Goal: Task Accomplishment & Management: Complete application form

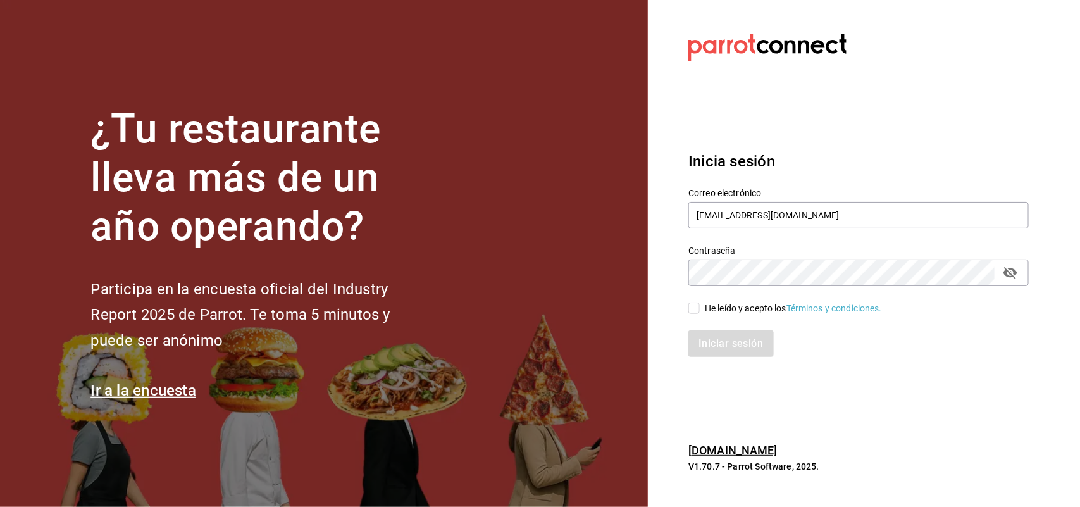
drag, startPoint x: 681, startPoint y: 316, endPoint x: 689, endPoint y: 311, distance: 9.7
click at [688, 312] on div "Correo electrónico multiuser@napolipizza.com Contraseña Contraseña He leído y a…" at bounding box center [850, 265] width 355 height 184
click at [691, 311] on input "He leído y acepto los Términos y condiciones." at bounding box center [693, 307] width 11 height 11
checkbox input "true"
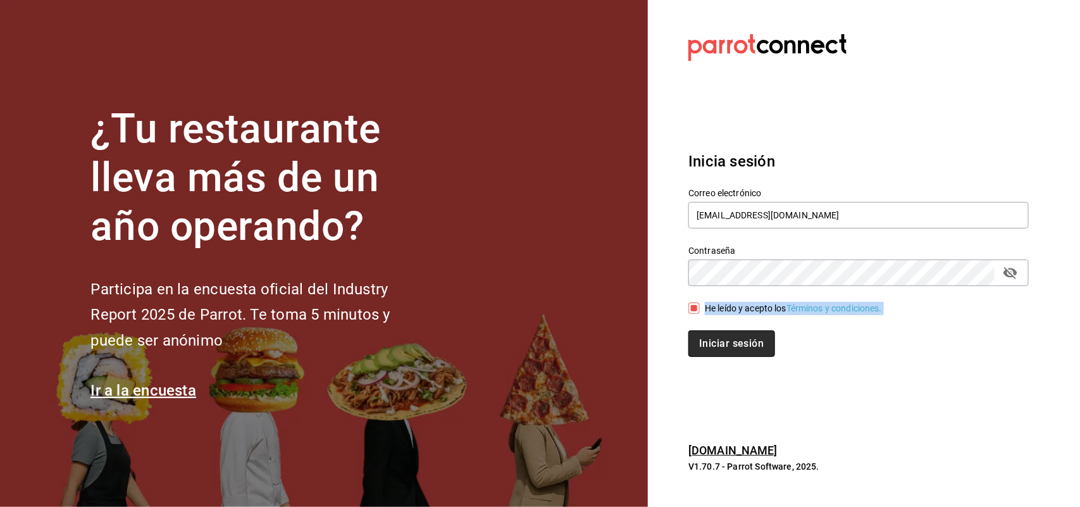
click at [715, 336] on button "Iniciar sesión" at bounding box center [731, 343] width 86 height 27
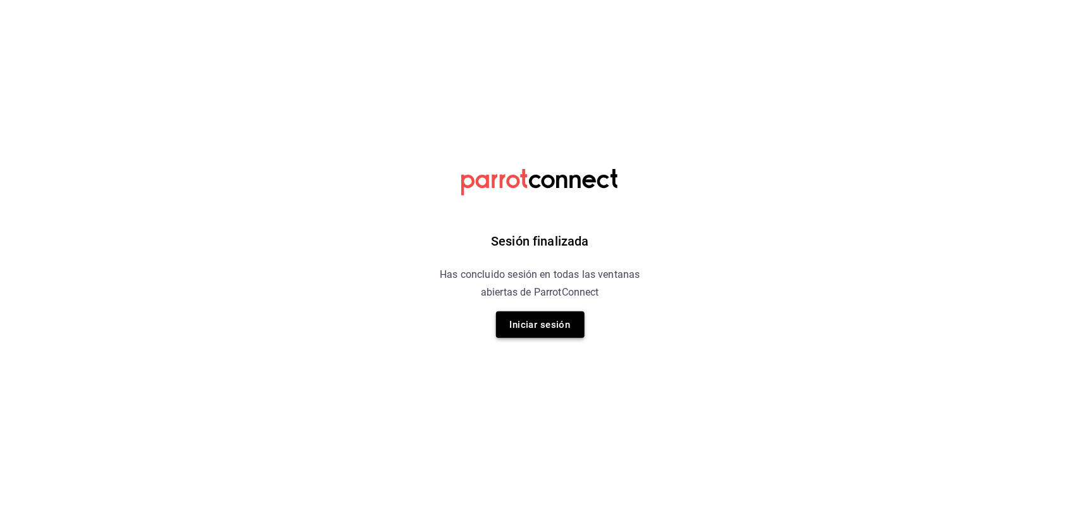
click at [565, 330] on button "Iniciar sesión" at bounding box center [540, 324] width 89 height 27
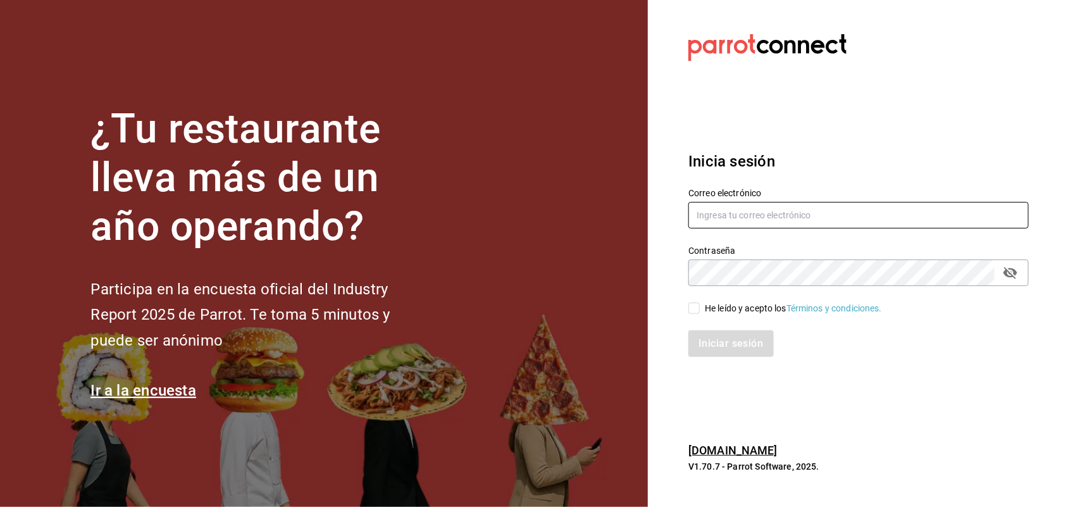
type input "multiuser@napolipizza.com"
click at [696, 311] on input "He leído y acepto los Términos y condiciones." at bounding box center [693, 307] width 11 height 11
checkbox input "true"
click at [724, 338] on button "Iniciar sesión" at bounding box center [731, 343] width 86 height 27
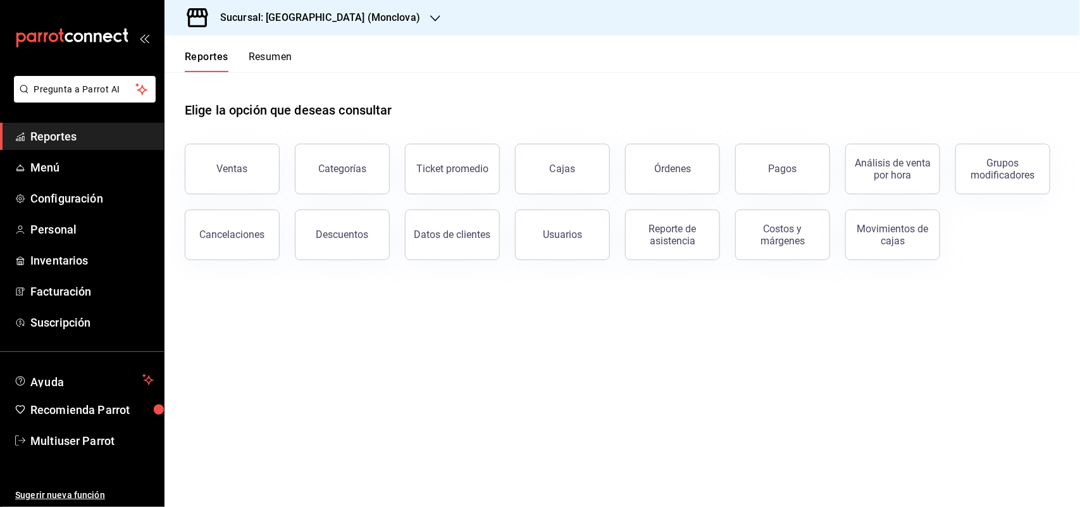
click at [343, 39] on header "Reportes Resumen" at bounding box center [621, 53] width 915 height 37
drag, startPoint x: 343, startPoint y: 39, endPoint x: 343, endPoint y: 26, distance: 12.7
click at [343, 37] on header "Reportes Resumen" at bounding box center [621, 53] width 915 height 37
click at [343, 25] on div "Sucursal: [GEOGRAPHIC_DATA] (Monclova)" at bounding box center [310, 17] width 271 height 35
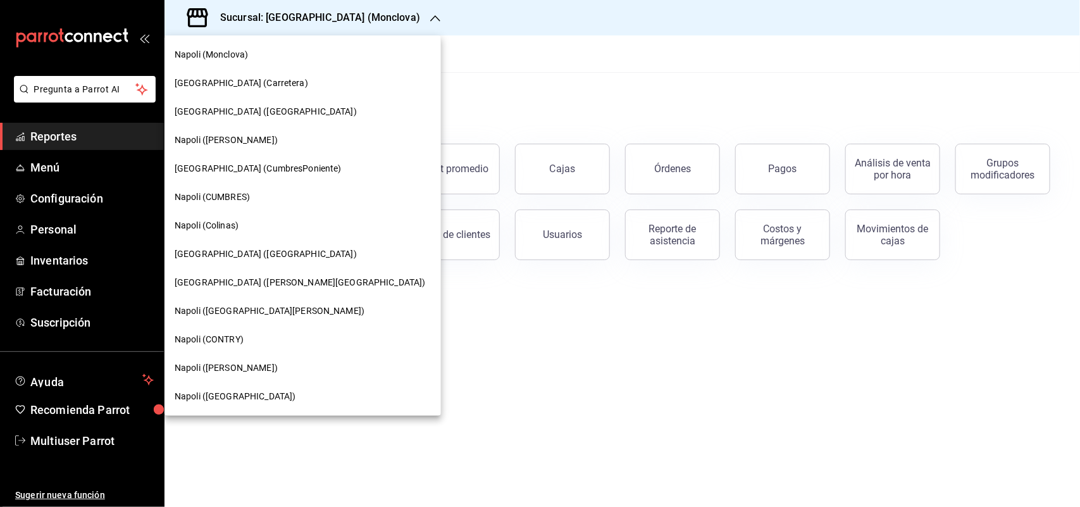
click at [251, 249] on span "[GEOGRAPHIC_DATA] ([GEOGRAPHIC_DATA])" at bounding box center [266, 253] width 182 height 13
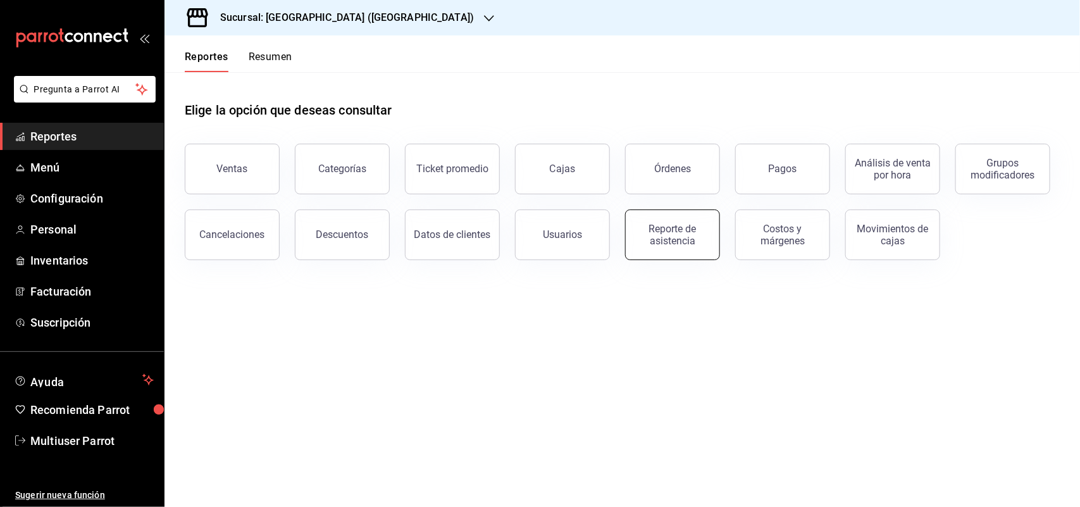
click at [648, 245] on div "Reporte de asistencia" at bounding box center [672, 235] width 78 height 24
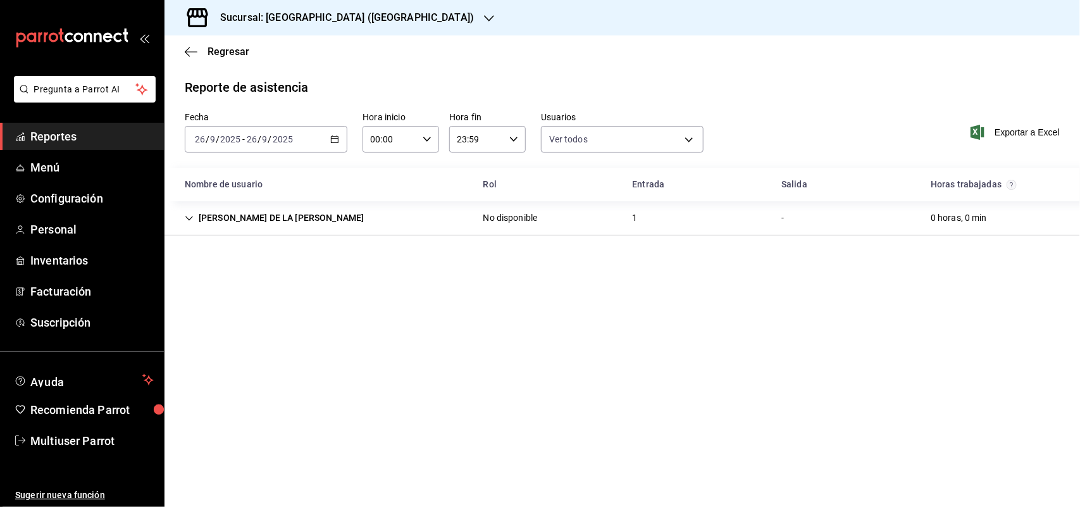
click at [323, 127] on div "[DATE] [DATE] - [DATE] [DATE]" at bounding box center [266, 139] width 163 height 27
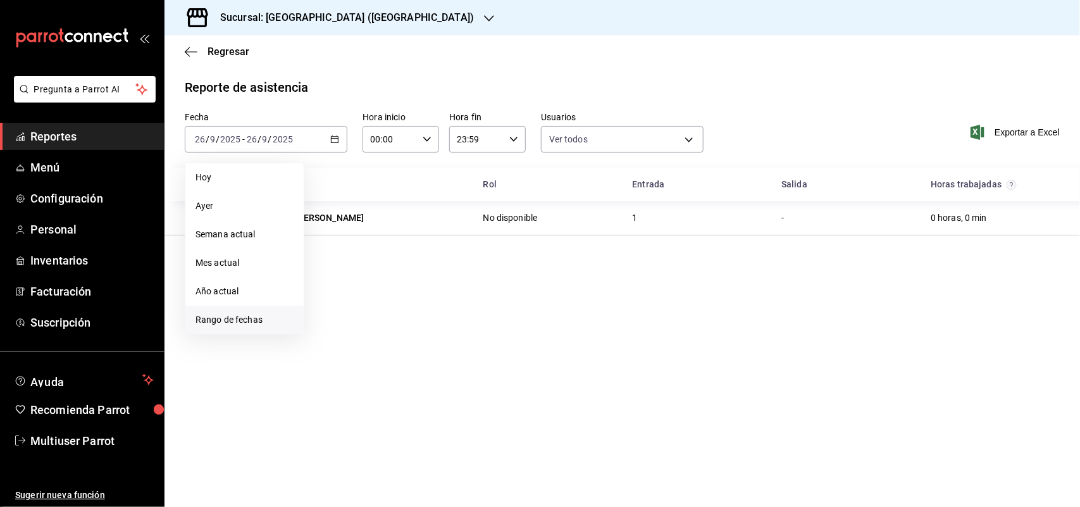
click at [292, 314] on li "Rango de fechas" at bounding box center [244, 320] width 118 height 28
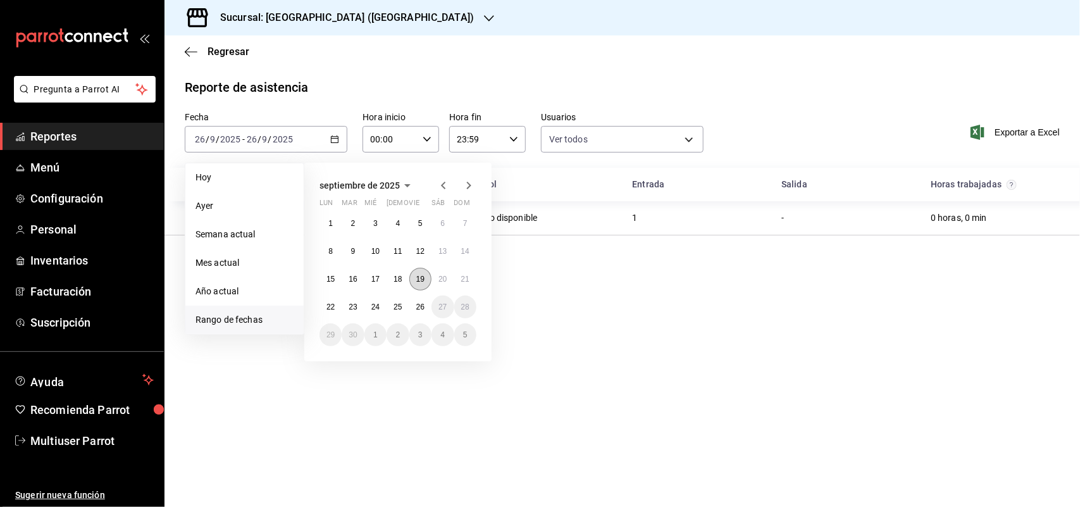
click at [417, 280] on abbr "19" at bounding box center [420, 279] width 8 height 9
click at [389, 307] on button "25" at bounding box center [397, 306] width 22 height 23
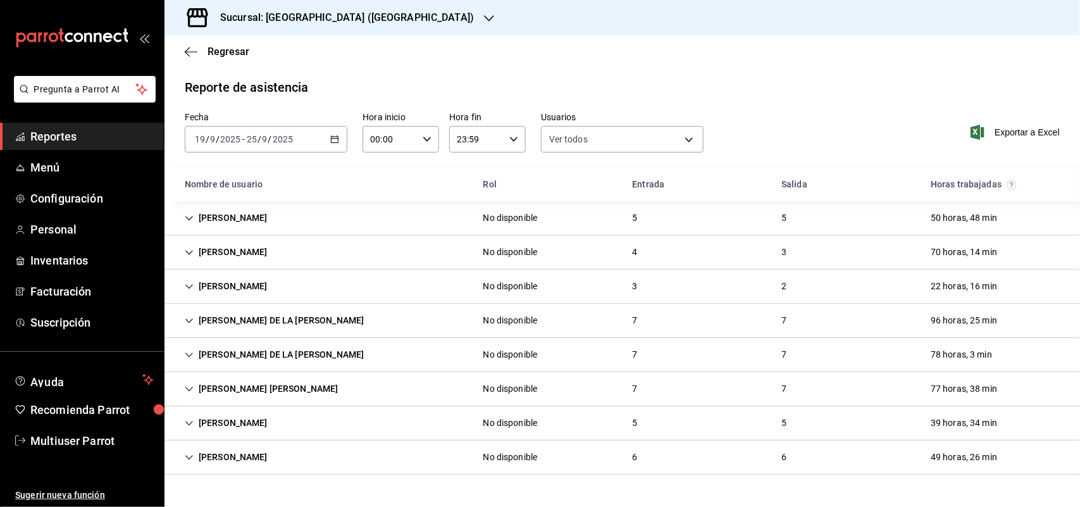
click at [330, 138] on icon "button" at bounding box center [334, 139] width 9 height 9
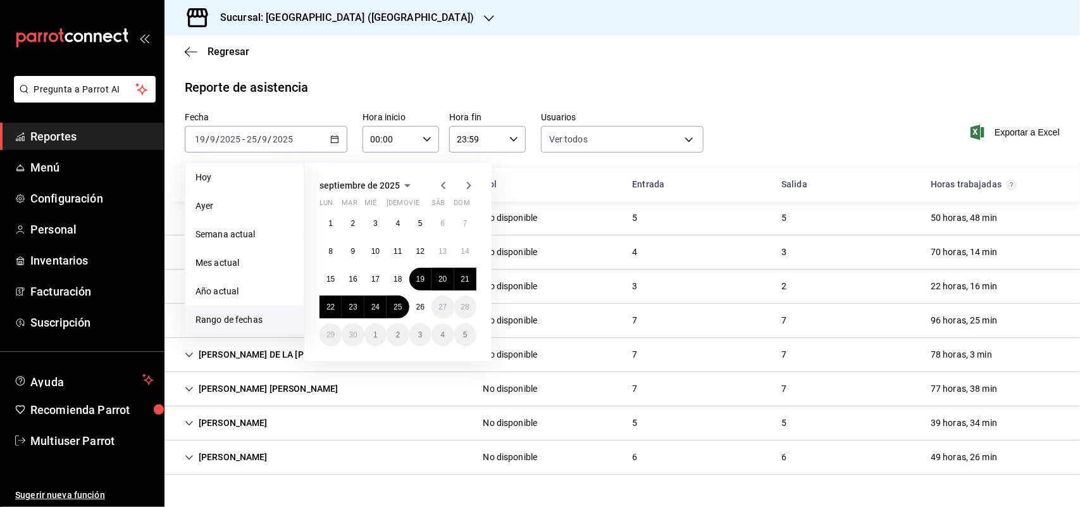
click at [472, 78] on div "Reporte de asistencia" at bounding box center [622, 87] width 875 height 19
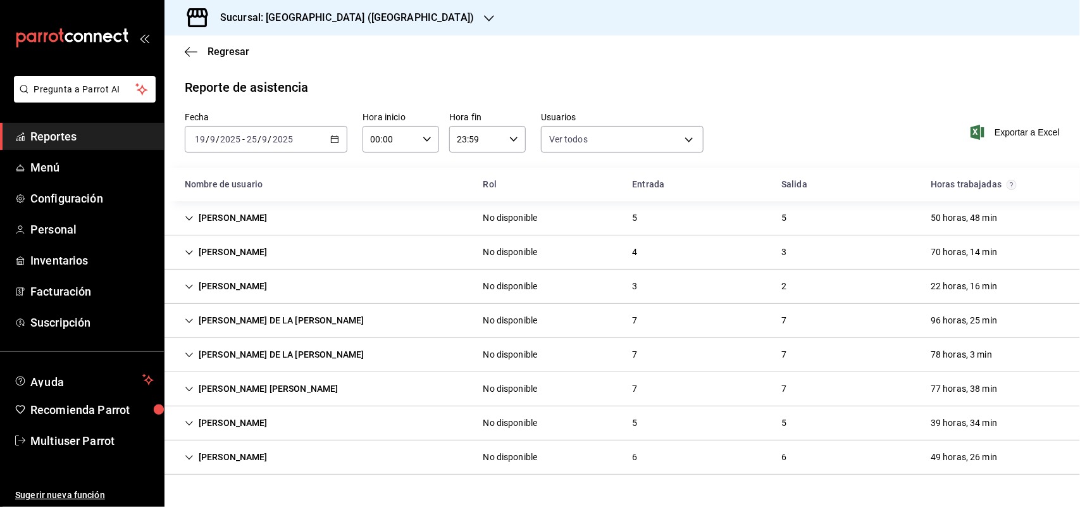
click at [577, 73] on main "Regresar Reporte de asistencia Fecha [DATE] [DATE] - [DATE] [DATE] Hora inicio …" at bounding box center [621, 270] width 915 height 471
click at [250, 245] on div "[PERSON_NAME]" at bounding box center [226, 251] width 103 height 23
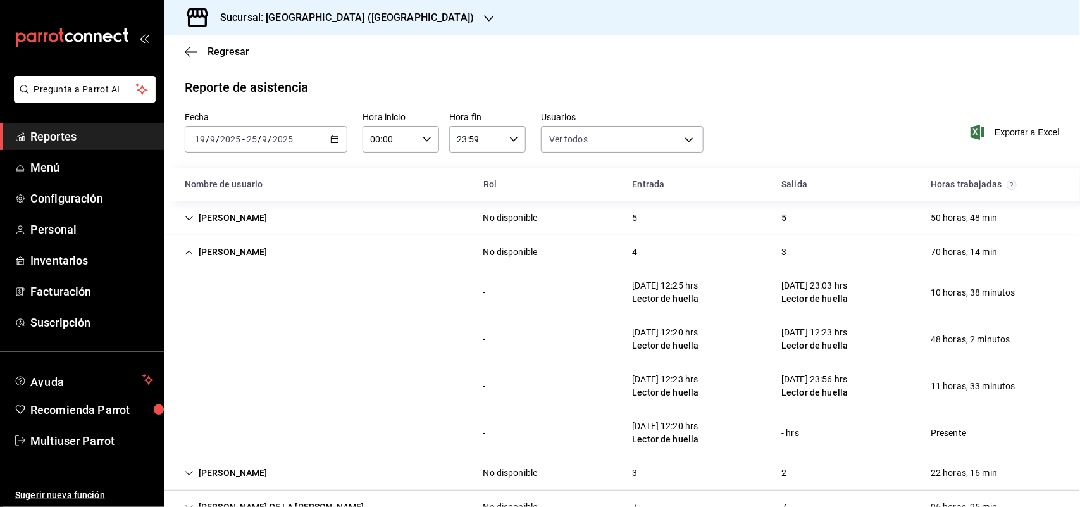
click at [278, 262] on div "[PERSON_NAME]" at bounding box center [226, 251] width 103 height 23
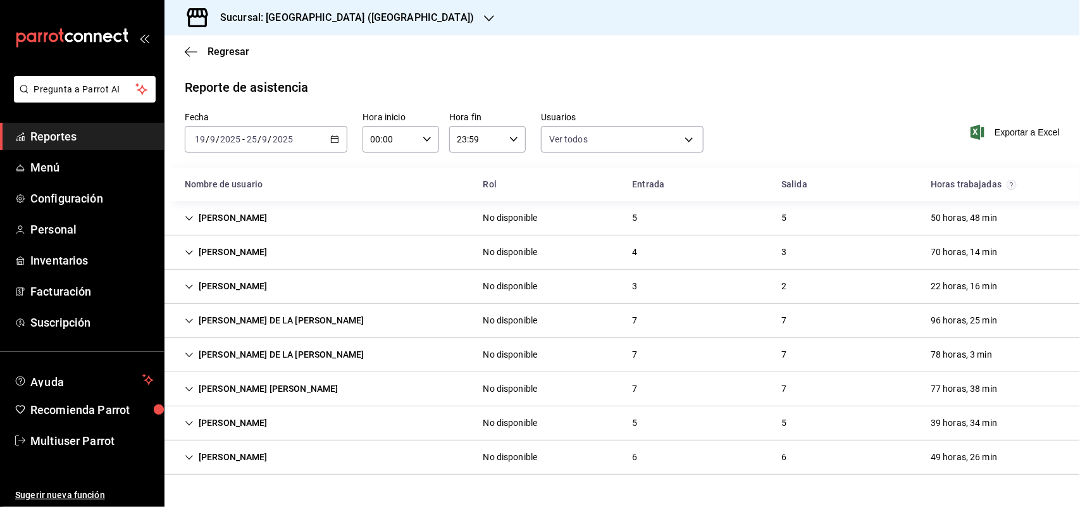
click at [700, 84] on div "Reporte de asistencia" at bounding box center [622, 87] width 875 height 19
click at [366, 23] on div "Sucursal: [GEOGRAPHIC_DATA] ([GEOGRAPHIC_DATA])" at bounding box center [337, 17] width 324 height 35
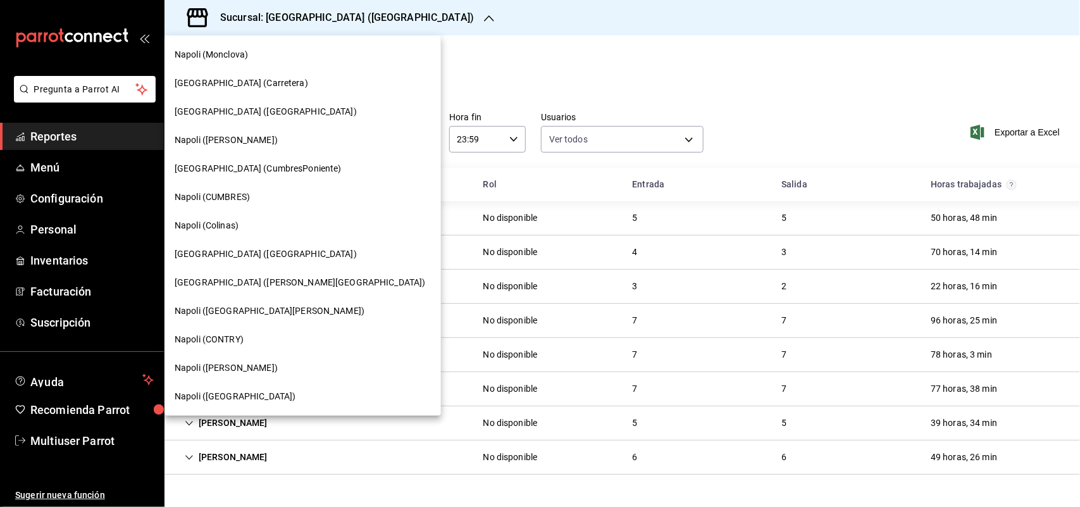
click at [739, 58] on div at bounding box center [540, 253] width 1080 height 507
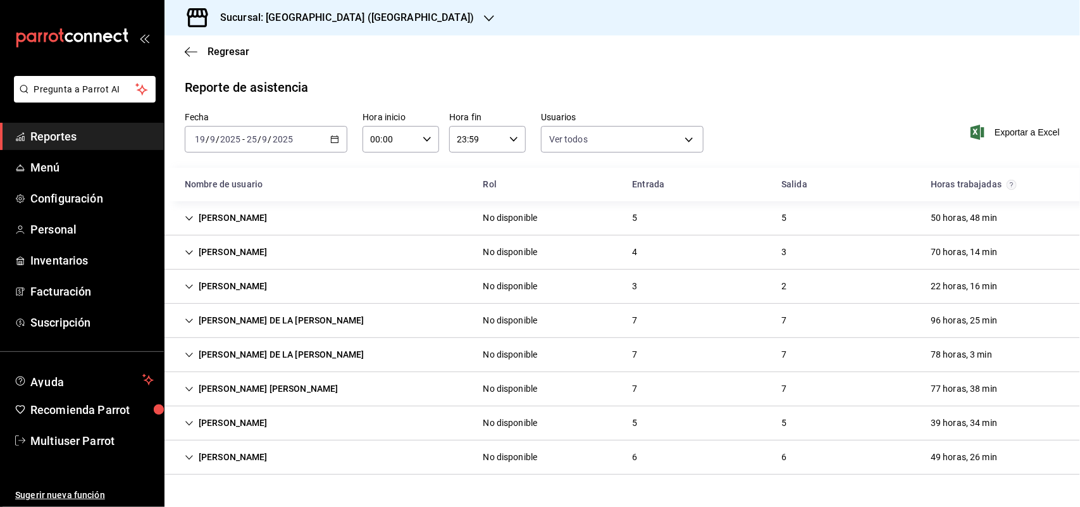
click at [337, 28] on div "Sucursal: [GEOGRAPHIC_DATA] ([GEOGRAPHIC_DATA])" at bounding box center [337, 17] width 324 height 35
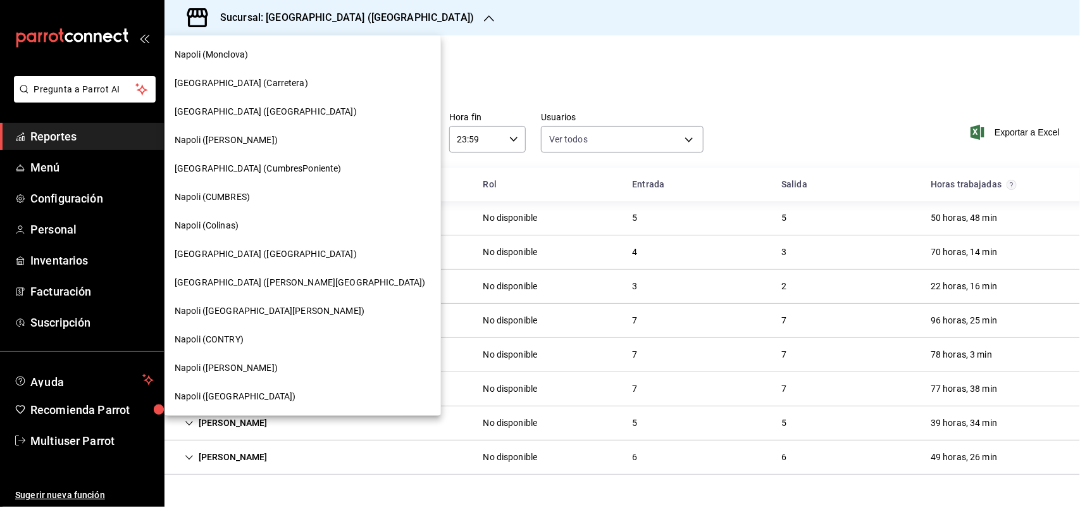
click at [302, 291] on div "[GEOGRAPHIC_DATA] ([PERSON_NAME][GEOGRAPHIC_DATA])" at bounding box center [302, 282] width 276 height 28
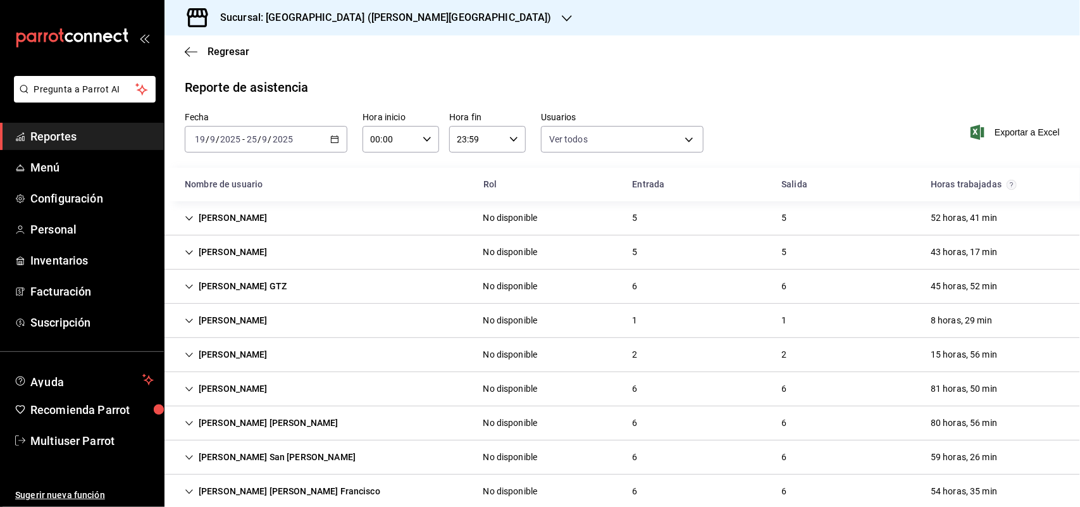
drag, startPoint x: 816, startPoint y: 83, endPoint x: 808, endPoint y: 103, distance: 21.0
click at [816, 83] on div "Reporte de asistencia" at bounding box center [622, 87] width 875 height 19
click at [346, 137] on div "Fecha [DATE] [DATE] - [DATE] [DATE] Hora inicio 00:00 Hora inicio Hora fin 23:5…" at bounding box center [621, 140] width 915 height 56
click at [336, 142] on div "[DATE] [DATE] - [DATE] [DATE]" at bounding box center [266, 139] width 163 height 27
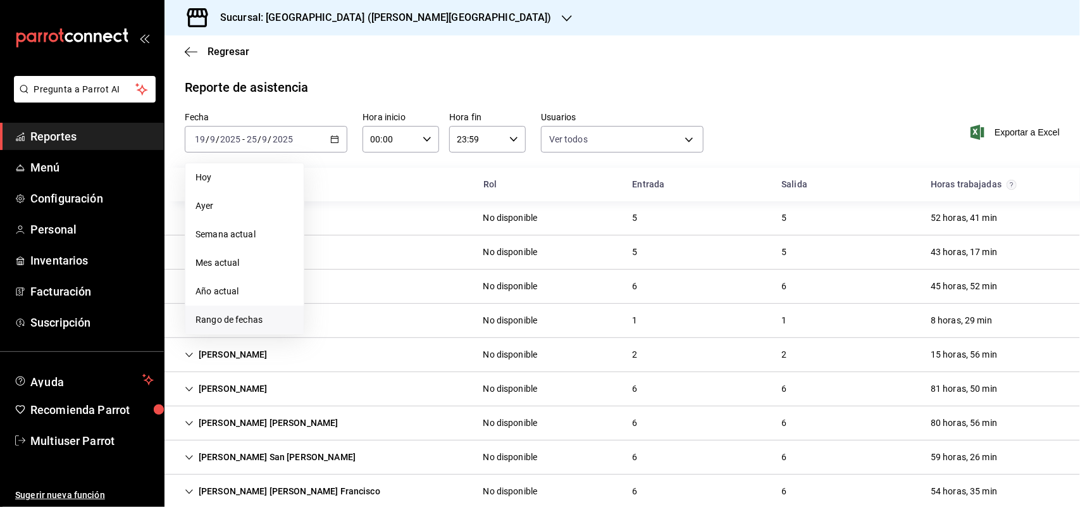
click at [252, 314] on span "Rango de fechas" at bounding box center [244, 319] width 98 height 13
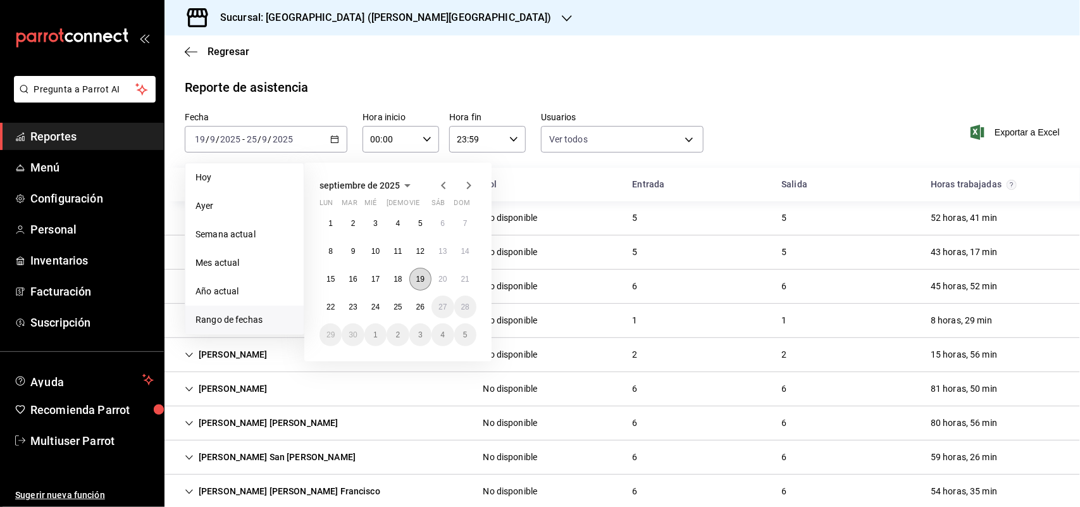
click at [421, 283] on button "19" at bounding box center [420, 279] width 22 height 23
click at [400, 311] on button "25" at bounding box center [397, 306] width 22 height 23
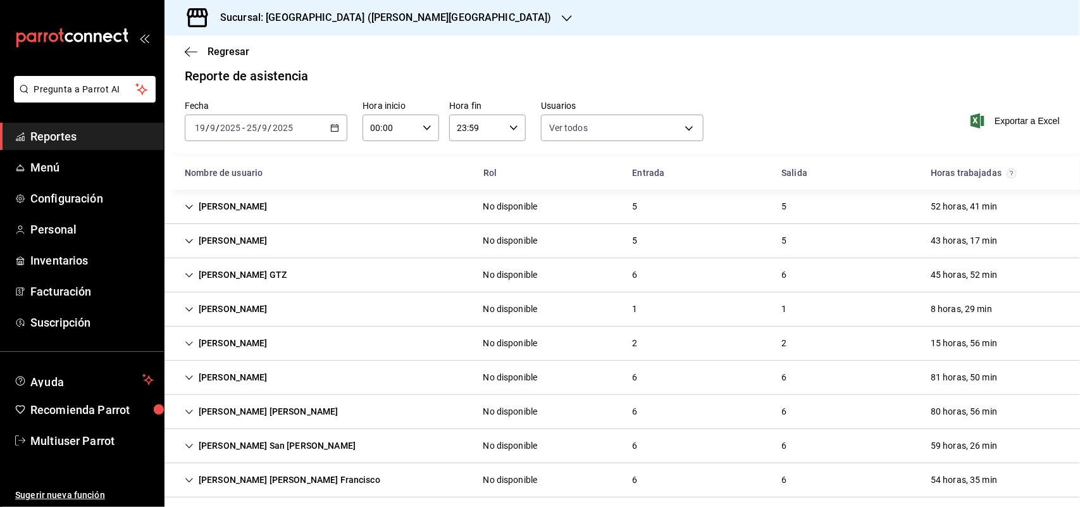
scroll to position [23, 0]
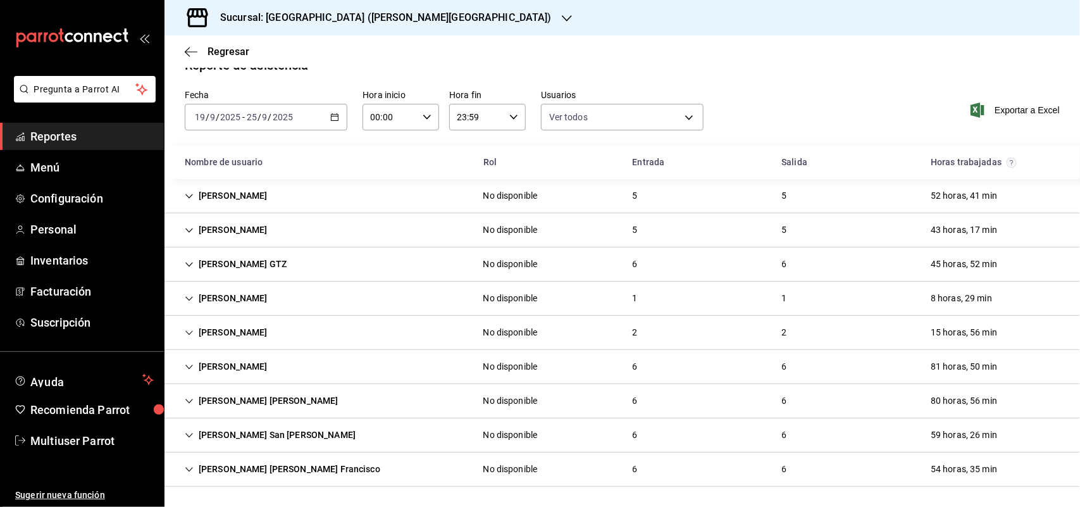
click at [250, 402] on div "[PERSON_NAME] [PERSON_NAME]" at bounding box center [262, 400] width 174 height 23
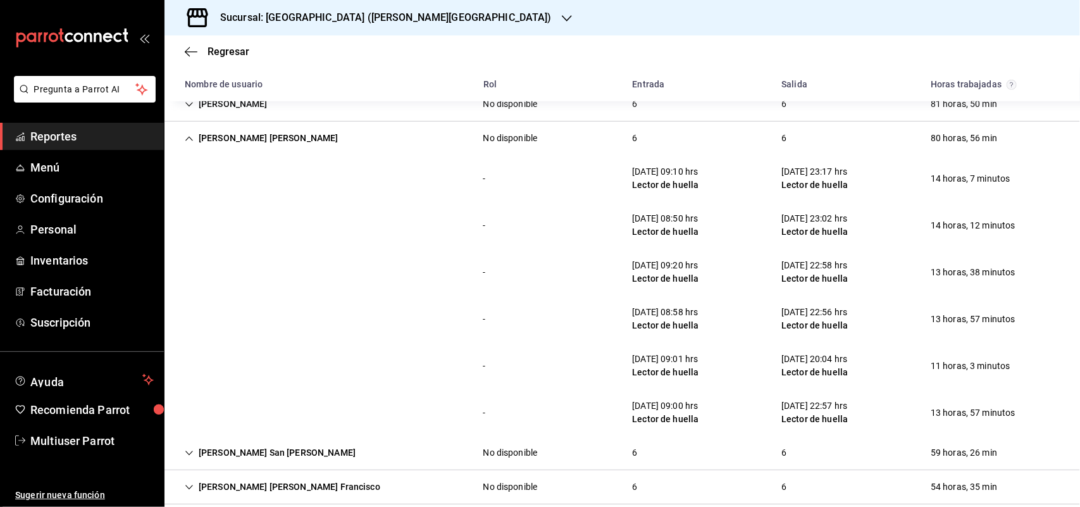
scroll to position [290, 0]
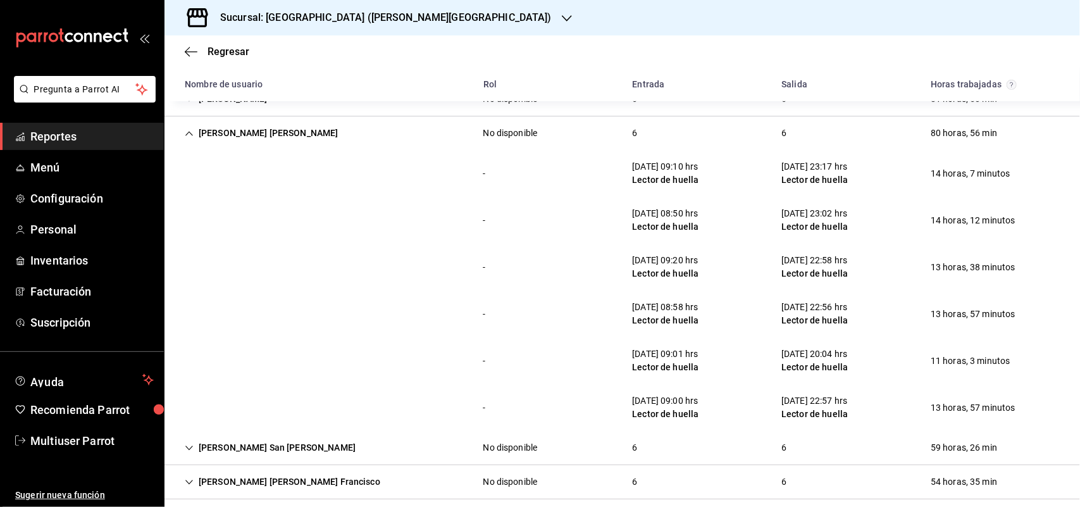
click at [381, 281] on div "- [DATE] 09:20 hrs Lector de huella [DATE] 22:58 hrs Lector de huella 13 horas,…" at bounding box center [621, 267] width 915 height 47
drag, startPoint x: 917, startPoint y: 357, endPoint x: 1007, endPoint y: 356, distance: 89.8
click at [1007, 356] on div "11 horas, 3 minutos" at bounding box center [970, 360] width 100 height 23
click at [944, 374] on div "- [DATE] 09:01 hrs Lector de huella [DATE] 20:04 hrs Lector de huella 11 horas,…" at bounding box center [621, 360] width 915 height 47
drag, startPoint x: 281, startPoint y: 130, endPoint x: 313, endPoint y: 154, distance: 39.3
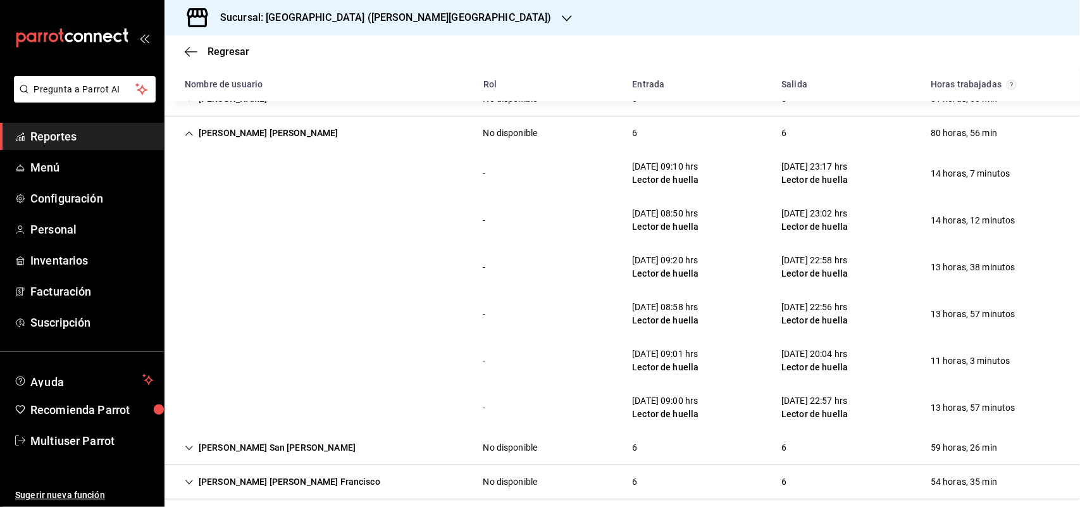
click at [281, 130] on div "[PERSON_NAME] [PERSON_NAME]" at bounding box center [262, 132] width 174 height 23
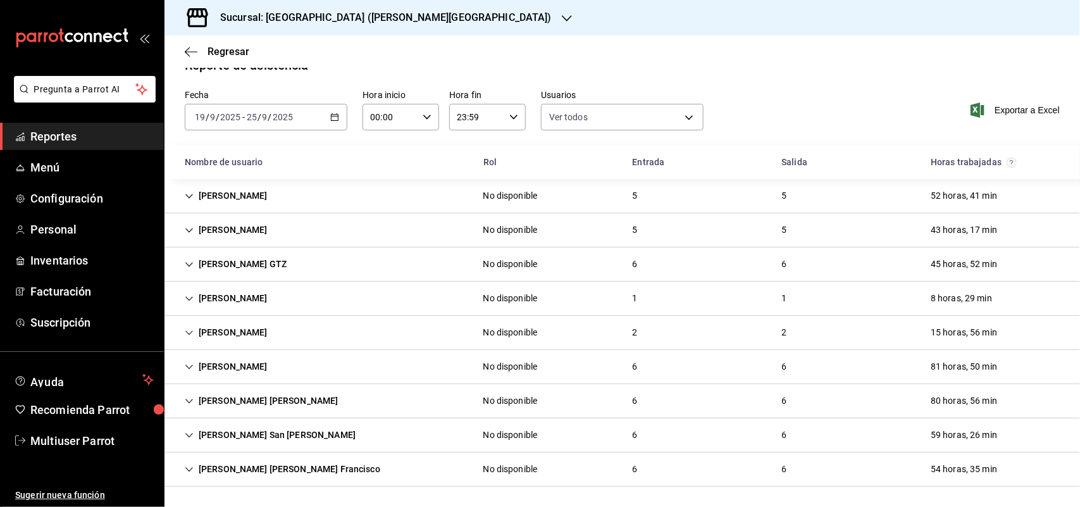
scroll to position [23, 0]
click at [266, 435] on div "[PERSON_NAME] San [PERSON_NAME]" at bounding box center [270, 434] width 191 height 23
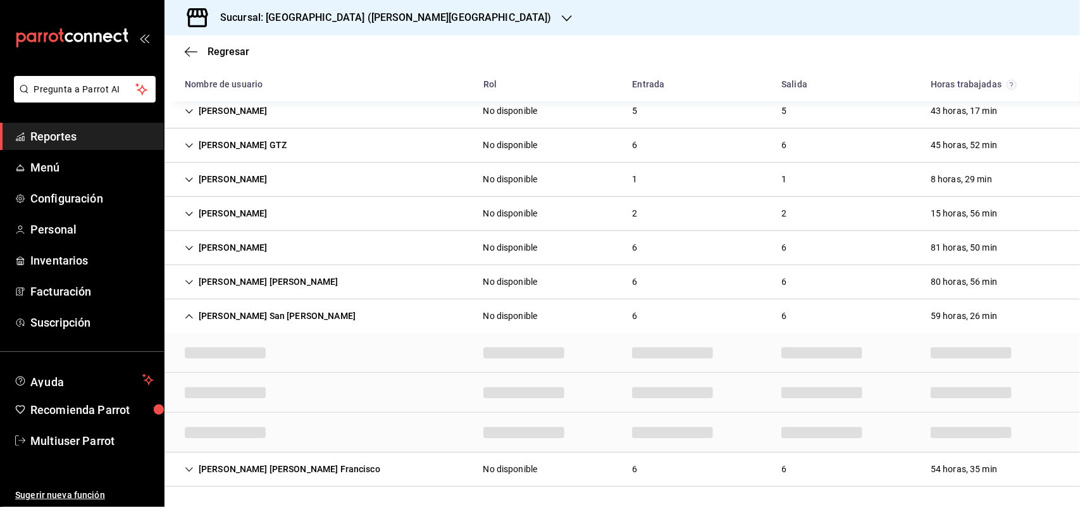
scroll to position [290, 0]
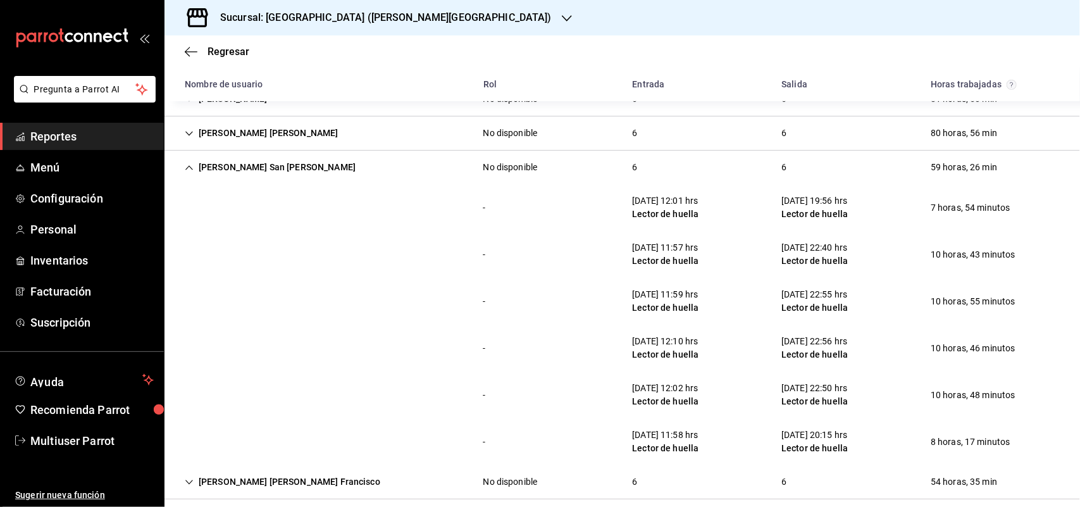
click at [255, 159] on div "[PERSON_NAME] San [PERSON_NAME]" at bounding box center [270, 167] width 191 height 23
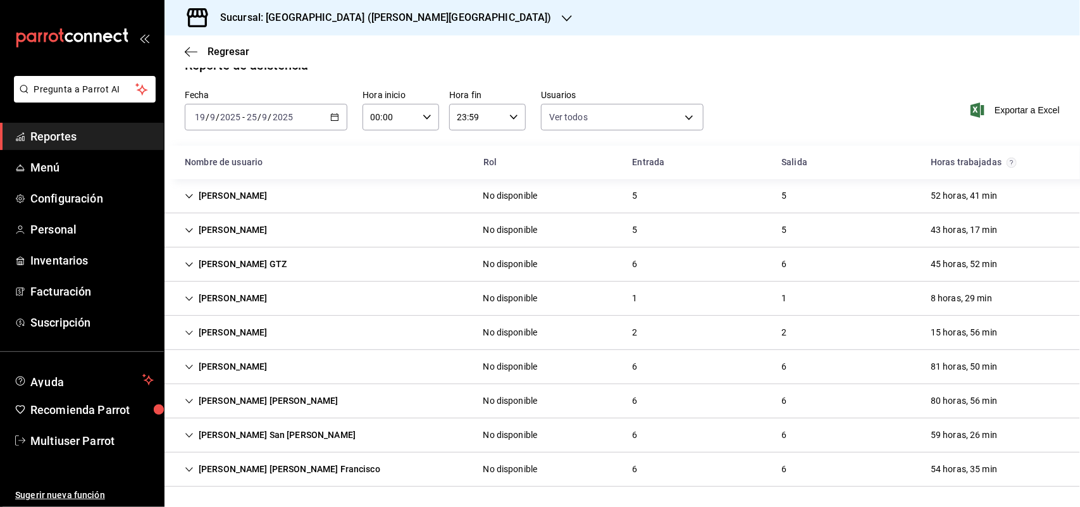
click at [216, 333] on div "[PERSON_NAME]" at bounding box center [226, 332] width 103 height 23
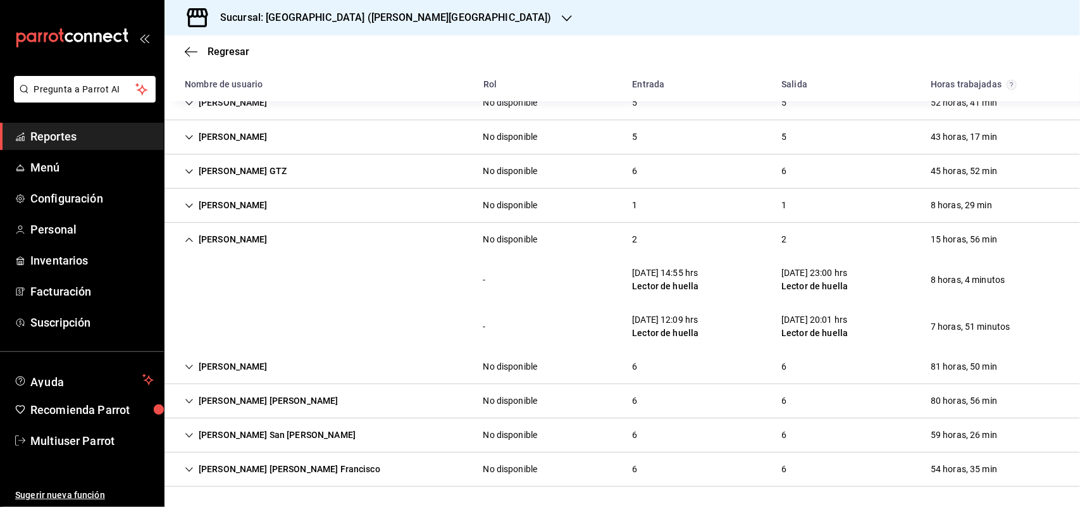
scroll to position [115, 0]
click at [310, 19] on h3 "Sucursal: [GEOGRAPHIC_DATA] ([PERSON_NAME][GEOGRAPHIC_DATA])" at bounding box center [381, 17] width 342 height 15
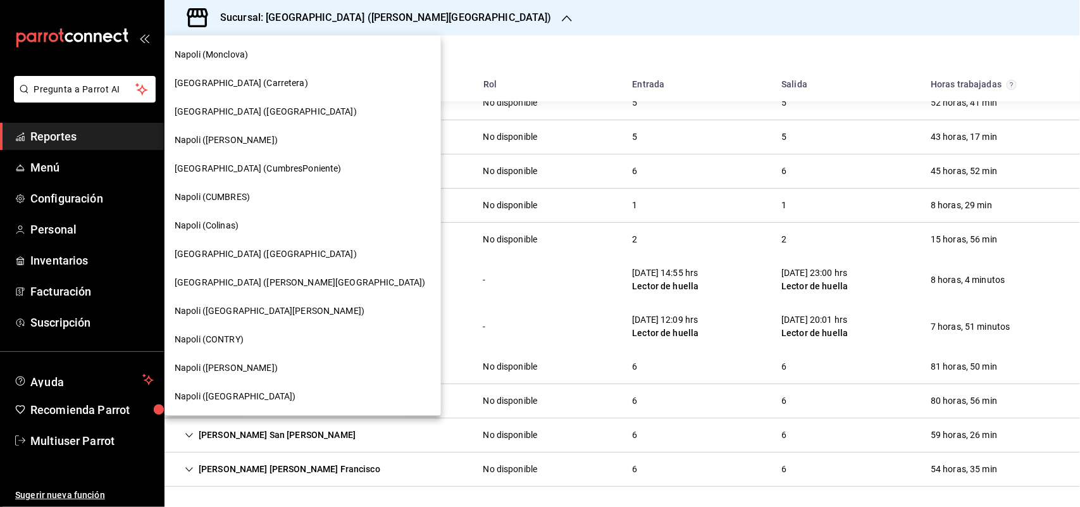
click at [261, 206] on div "Napoli (CUMBRES)" at bounding box center [302, 197] width 276 height 28
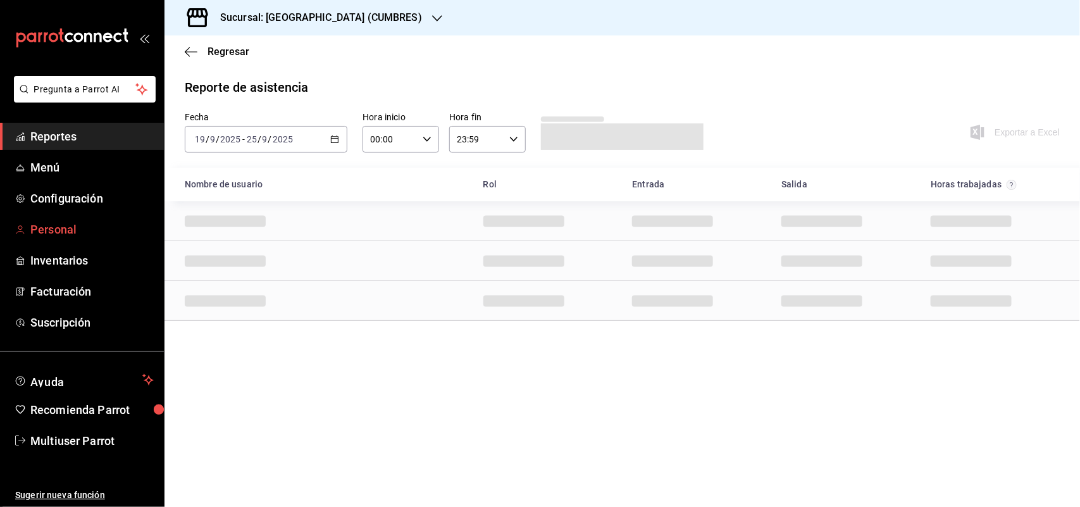
click at [64, 219] on link "Personal" at bounding box center [82, 229] width 164 height 27
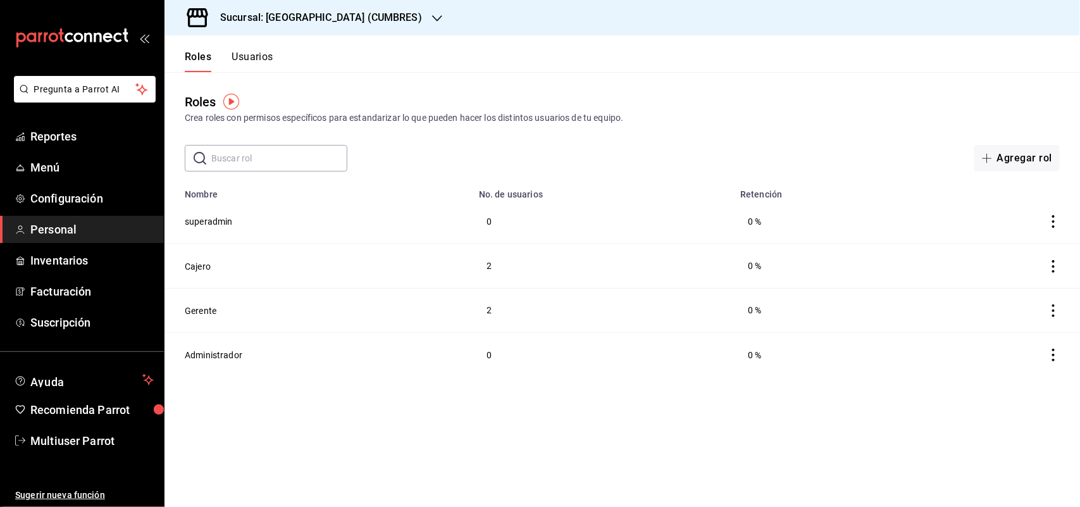
click at [248, 65] on button "Usuarios" at bounding box center [253, 62] width 42 height 22
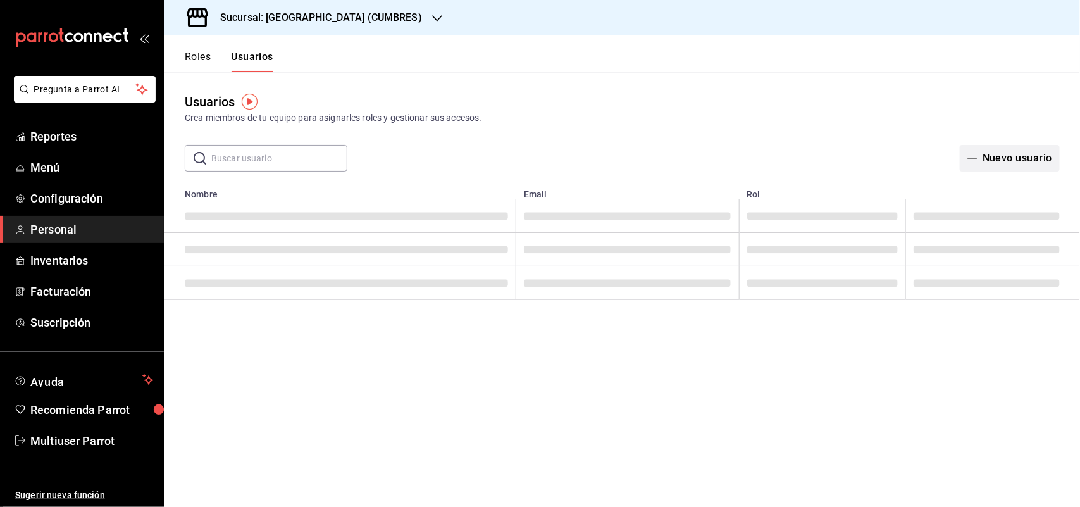
click at [975, 152] on button "Nuevo usuario" at bounding box center [1010, 158] width 100 height 27
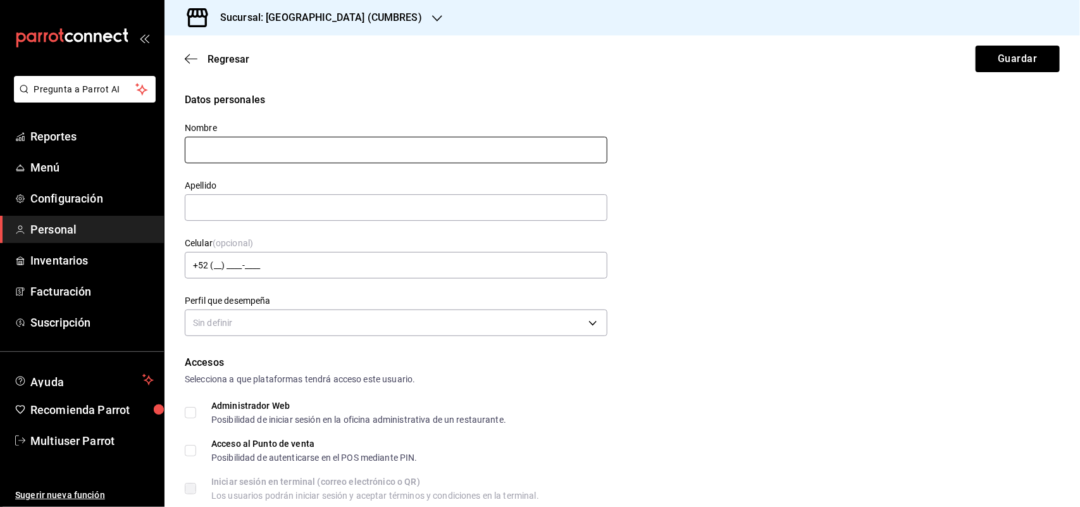
drag, startPoint x: 279, startPoint y: 152, endPoint x: 252, endPoint y: 154, distance: 27.2
click at [279, 152] on input "text" at bounding box center [396, 150] width 423 height 27
drag, startPoint x: 258, startPoint y: 151, endPoint x: 367, endPoint y: 151, distance: 108.8
click at [367, 151] on input "[PERSON_NAME] [PERSON_NAME]" at bounding box center [396, 150] width 423 height 27
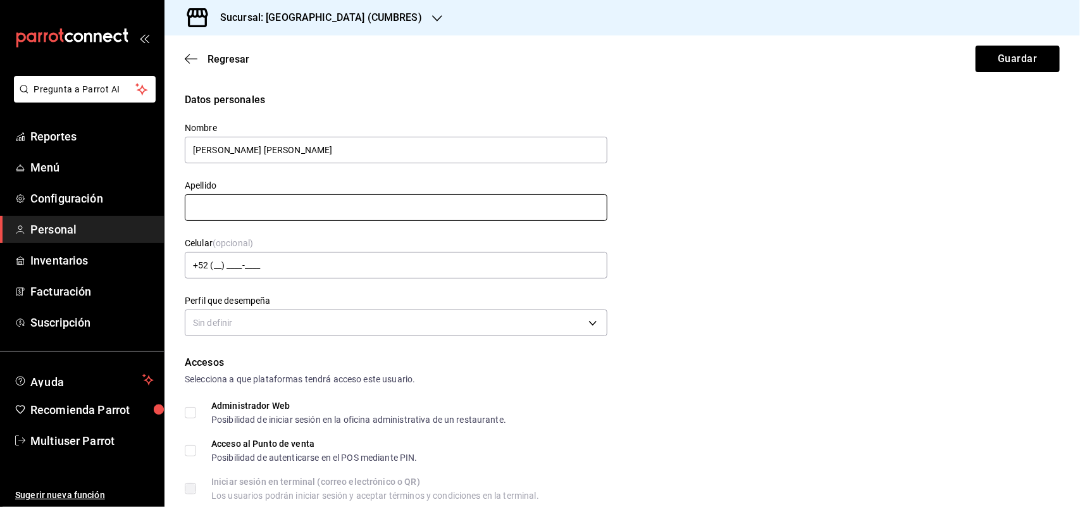
type input "[PERSON_NAME] [PERSON_NAME]"
click at [239, 207] on input "text" at bounding box center [396, 207] width 423 height 27
paste input "[PERSON_NAME]"
type input "[PERSON_NAME]"
drag, startPoint x: 212, startPoint y: 342, endPoint x: 213, endPoint y: 333, distance: 8.3
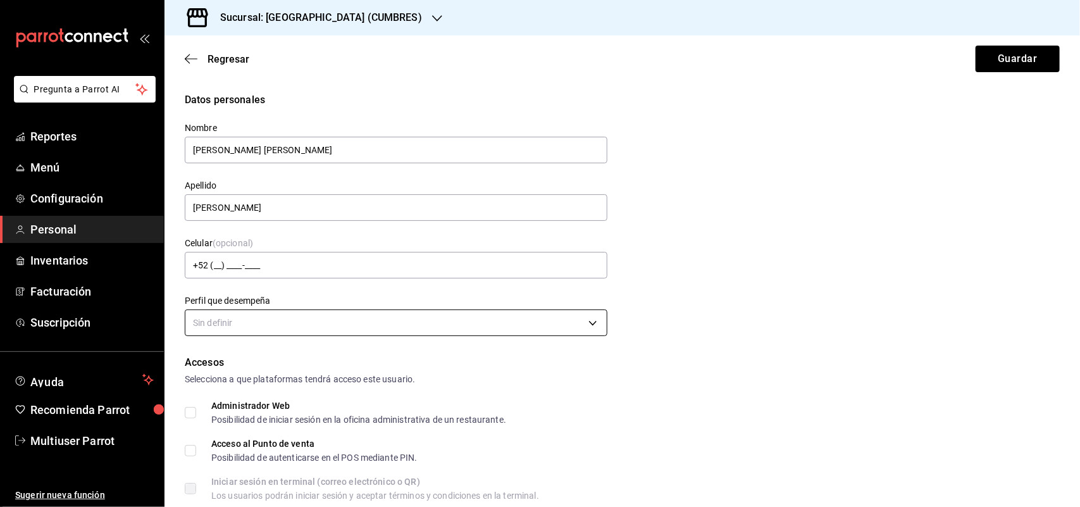
click at [213, 333] on body "Pregunta a Parrot AI Reportes Menú Configuración Personal Inventarios Facturaci…" at bounding box center [540, 253] width 1080 height 507
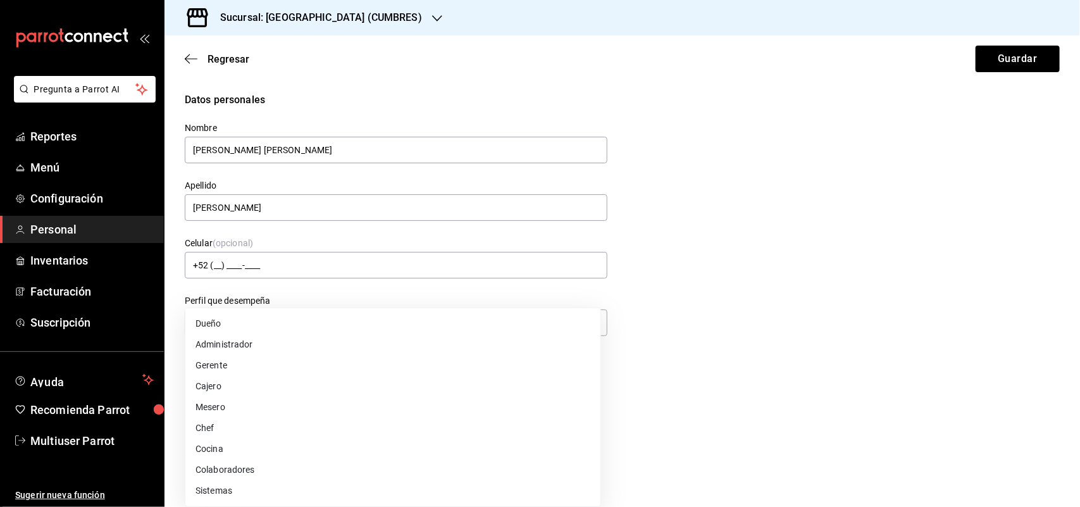
click at [233, 383] on li "Cajero" at bounding box center [392, 386] width 415 height 21
type input "CASHIER"
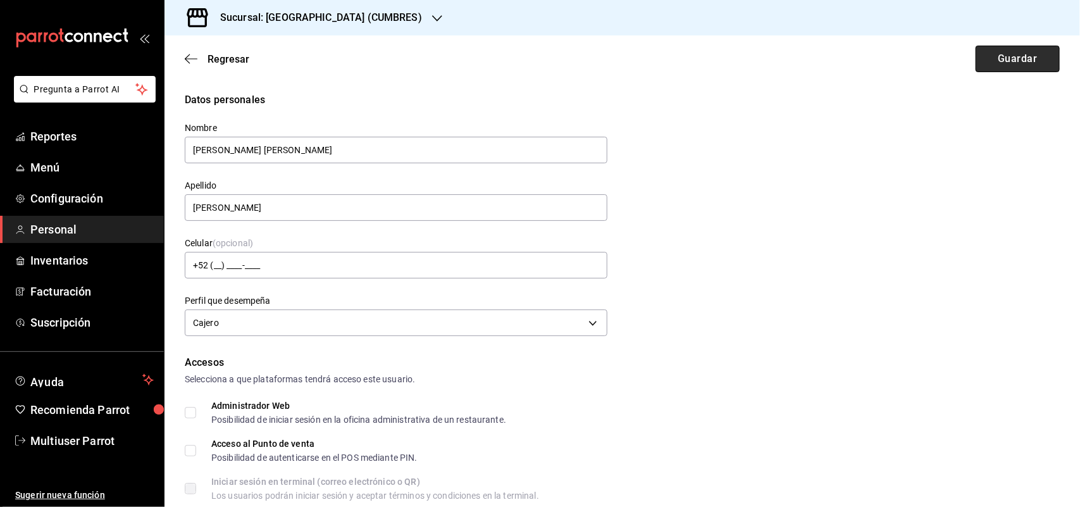
click at [992, 70] on button "Guardar" at bounding box center [1017, 59] width 84 height 27
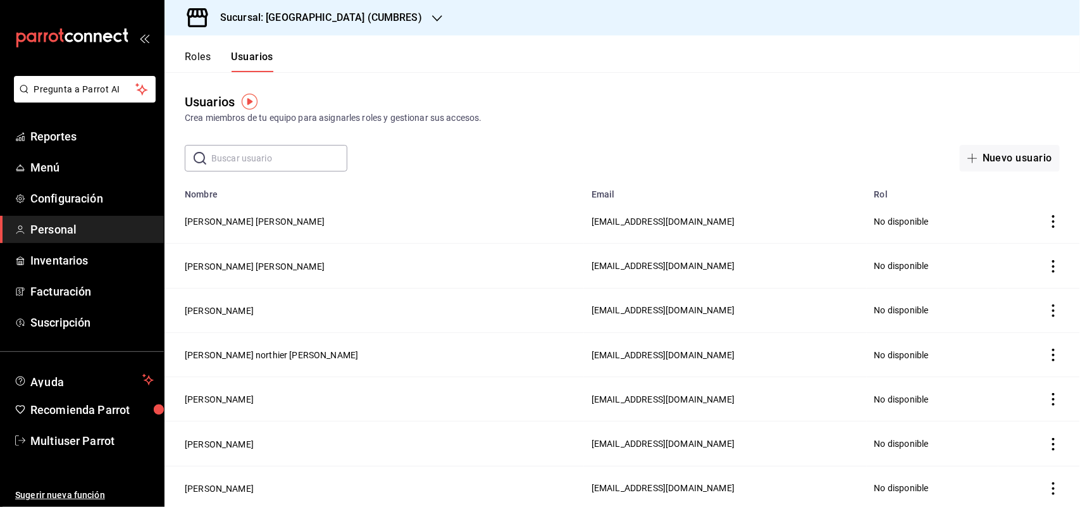
click at [343, 19] on h3 "Sucursal: [GEOGRAPHIC_DATA] (CUMBRES)" at bounding box center [316, 17] width 212 height 15
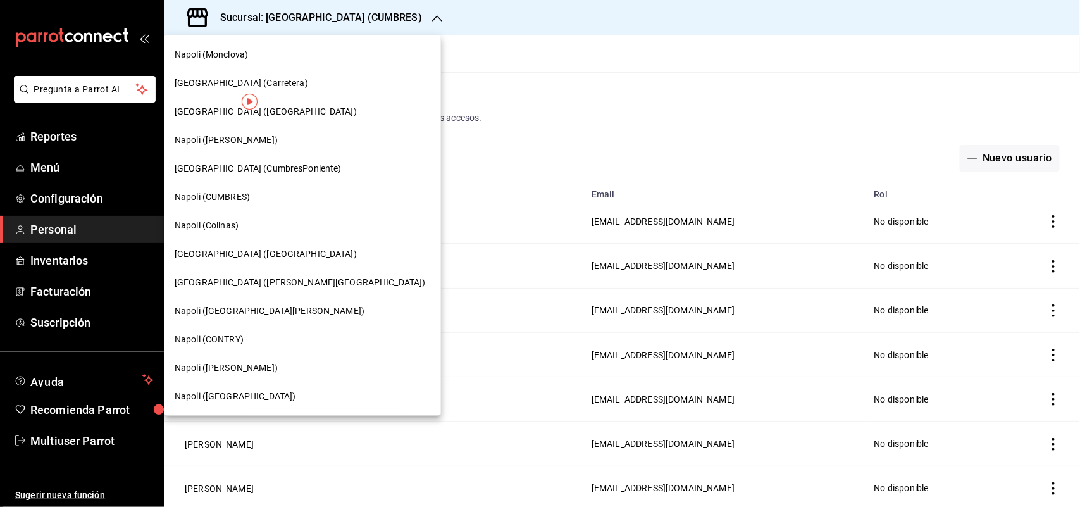
click at [288, 245] on div "[GEOGRAPHIC_DATA] ([GEOGRAPHIC_DATA])" at bounding box center [302, 254] width 276 height 28
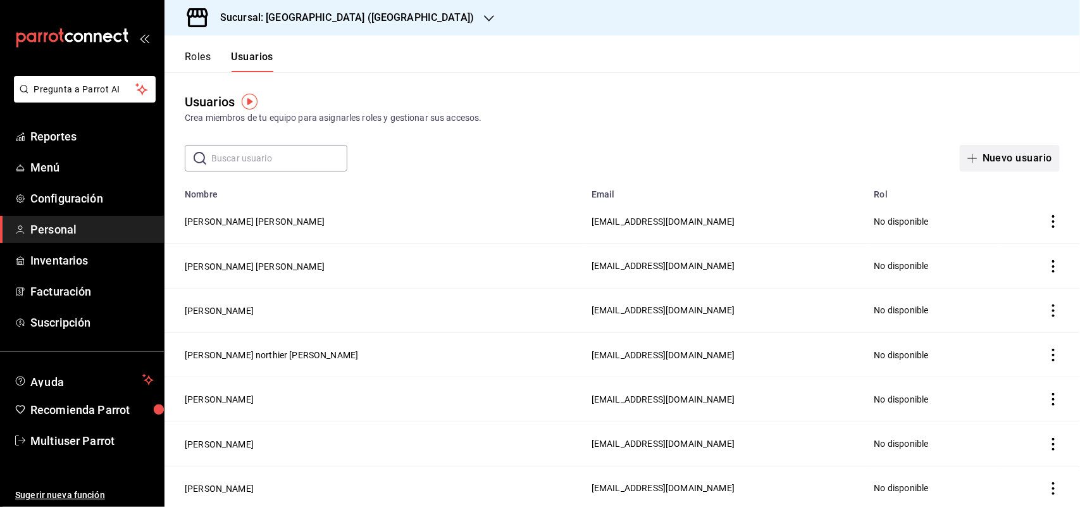
click at [963, 164] on button "Nuevo usuario" at bounding box center [1010, 158] width 100 height 27
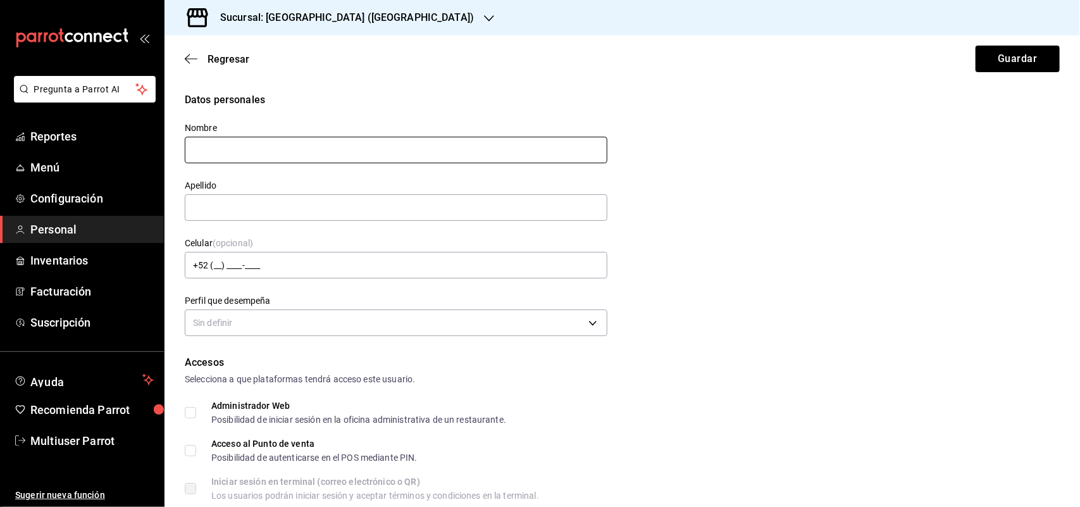
click at [352, 156] on input "text" at bounding box center [396, 150] width 423 height 27
drag, startPoint x: 225, startPoint y: 151, endPoint x: 359, endPoint y: 153, distance: 134.1
click at [359, 153] on input "[PERSON_NAME] [PERSON_NAME]" at bounding box center [396, 150] width 423 height 27
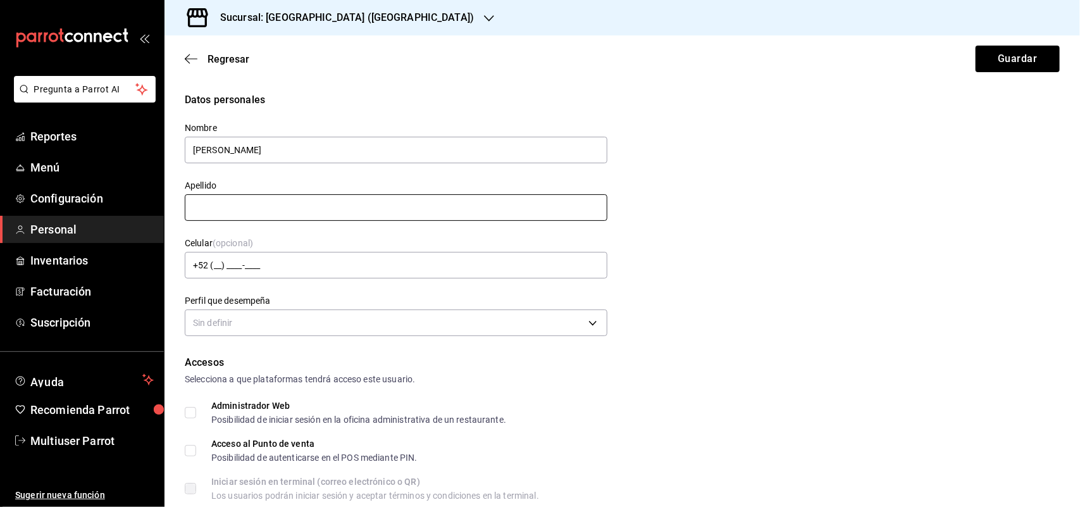
type input "[PERSON_NAME]"
click at [212, 201] on input "text" at bounding box center [396, 207] width 423 height 27
paste input "[PERSON_NAME]"
click at [199, 207] on input "[PERSON_NAME]" at bounding box center [396, 207] width 423 height 27
type input "[PERSON_NAME]"
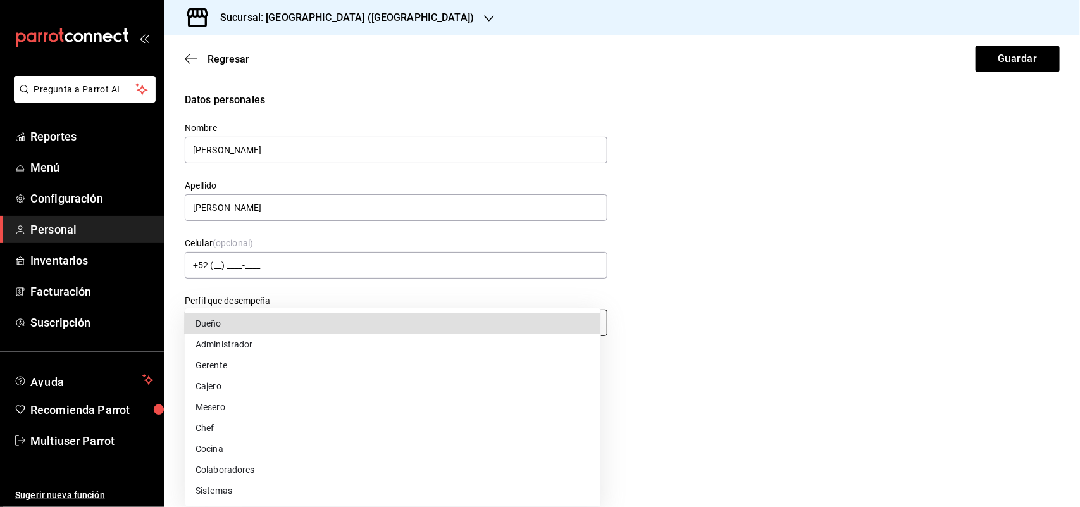
click at [394, 321] on body "Pregunta a Parrot AI Reportes Menú Configuración Personal Inventarios Facturaci…" at bounding box center [540, 253] width 1080 height 507
click at [307, 201] on div at bounding box center [540, 253] width 1080 height 507
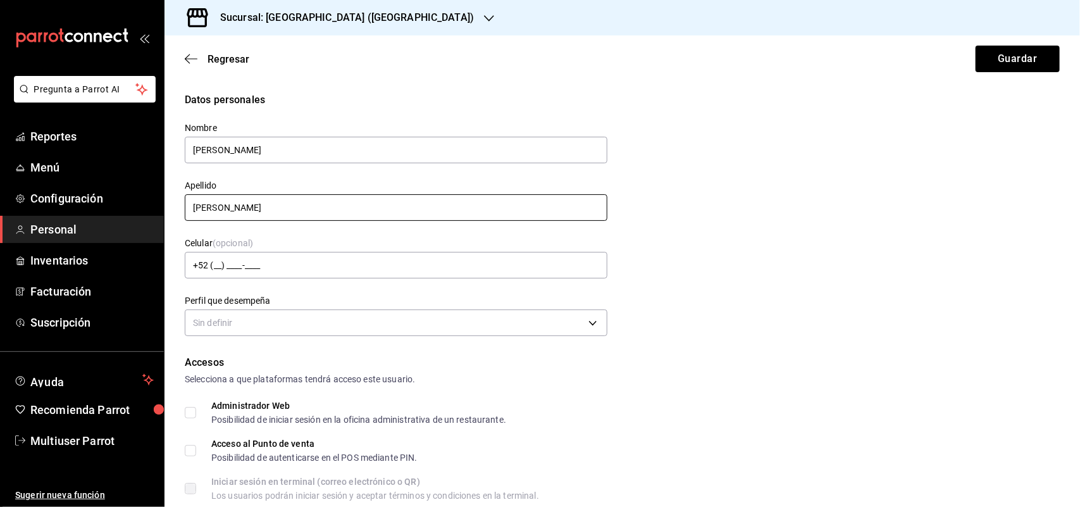
drag, startPoint x: 267, startPoint y: 214, endPoint x: 155, endPoint y: 213, distance: 112.0
click at [155, 213] on div "Pregunta a Parrot AI Reportes Menú Configuración Personal Inventarios Facturaci…" at bounding box center [540, 253] width 1080 height 507
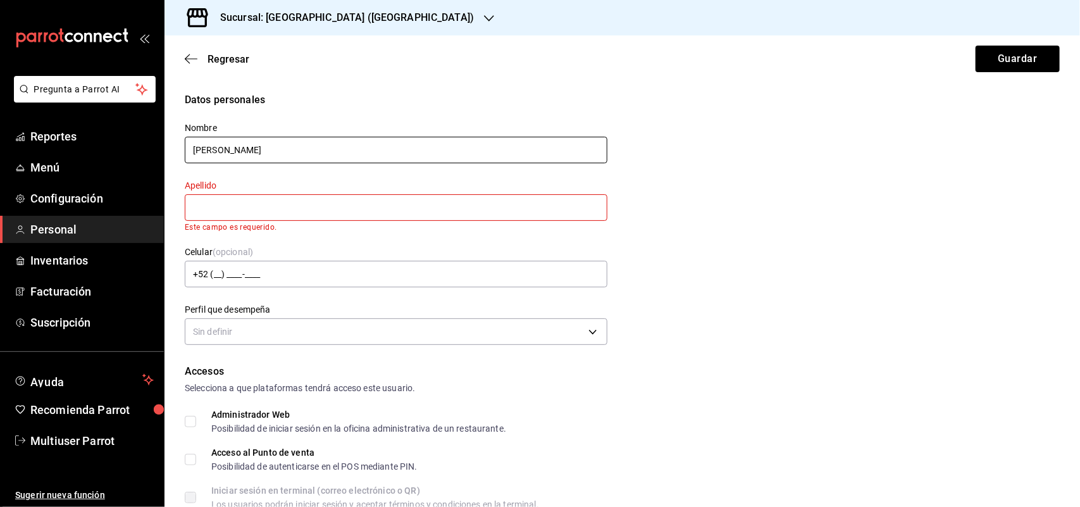
click at [248, 150] on input "[PERSON_NAME]" at bounding box center [396, 150] width 423 height 27
paste input "[PERSON_NAME]"
type input "[PERSON_NAME] [PERSON_NAME]"
drag, startPoint x: 244, startPoint y: 206, endPoint x: 257, endPoint y: 190, distance: 20.3
click at [244, 206] on input "text" at bounding box center [396, 207] width 423 height 27
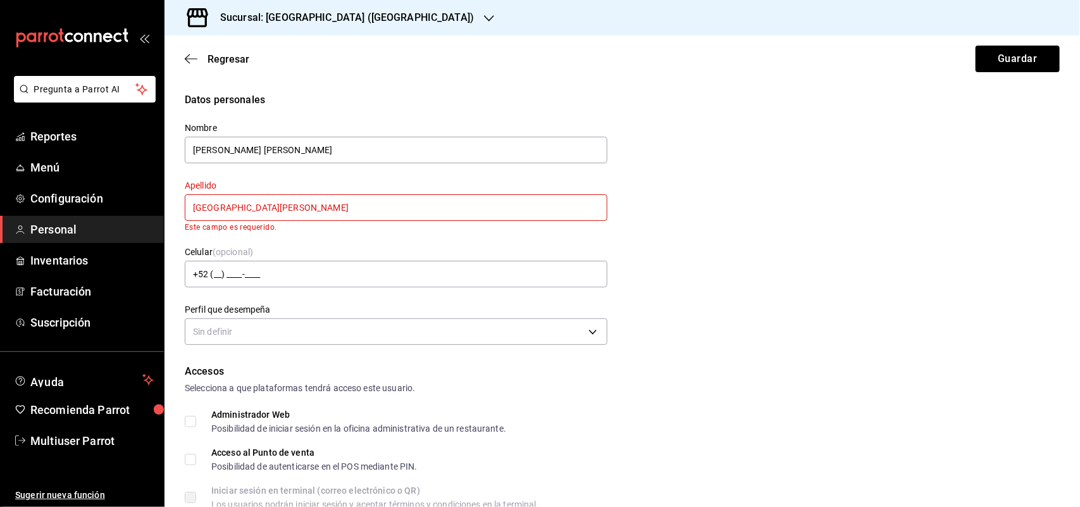
click at [343, 211] on input "[GEOGRAPHIC_DATA][PERSON_NAME]" at bounding box center [396, 207] width 423 height 27
drag, startPoint x: 310, startPoint y: 199, endPoint x: 300, endPoint y: 197, distance: 9.7
click at [308, 198] on input "[GEOGRAPHIC_DATA][PERSON_NAME]" at bounding box center [396, 207] width 423 height 27
type input "[GEOGRAPHIC_DATA][PERSON_NAME]"
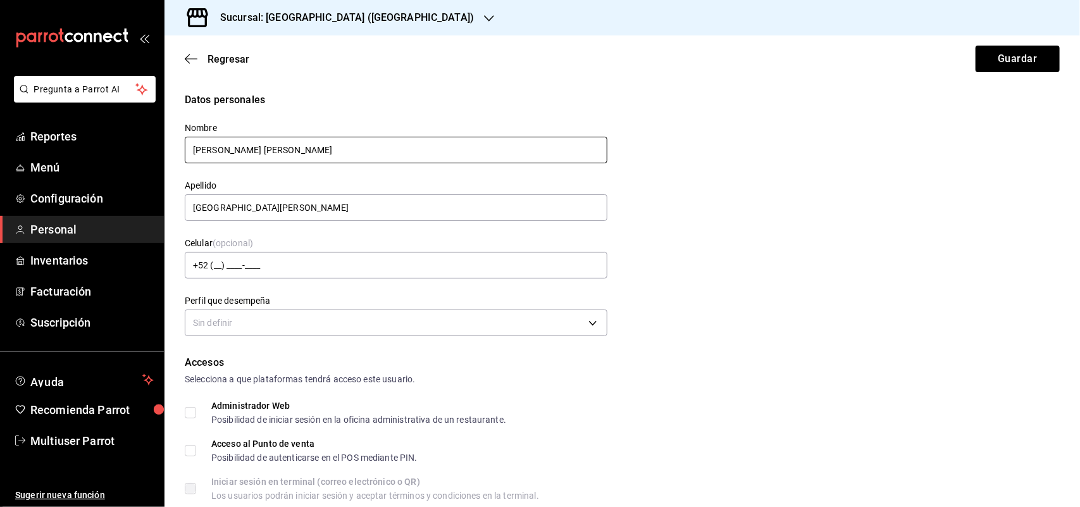
click at [270, 156] on input "[PERSON_NAME] [PERSON_NAME]" at bounding box center [396, 150] width 423 height 27
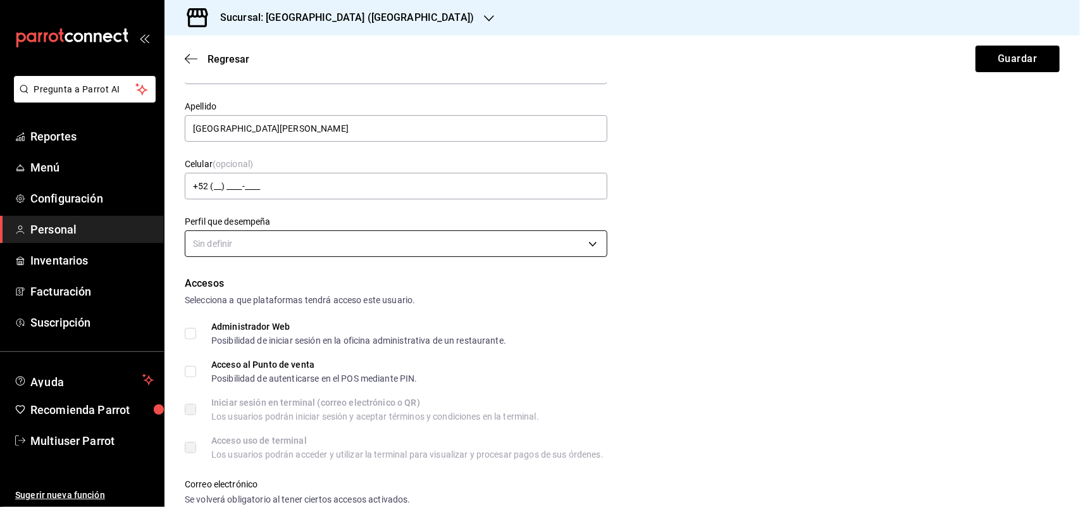
click at [331, 235] on body "Pregunta a Parrot AI Reportes Menú Configuración Personal Inventarios Facturaci…" at bounding box center [540, 253] width 1080 height 507
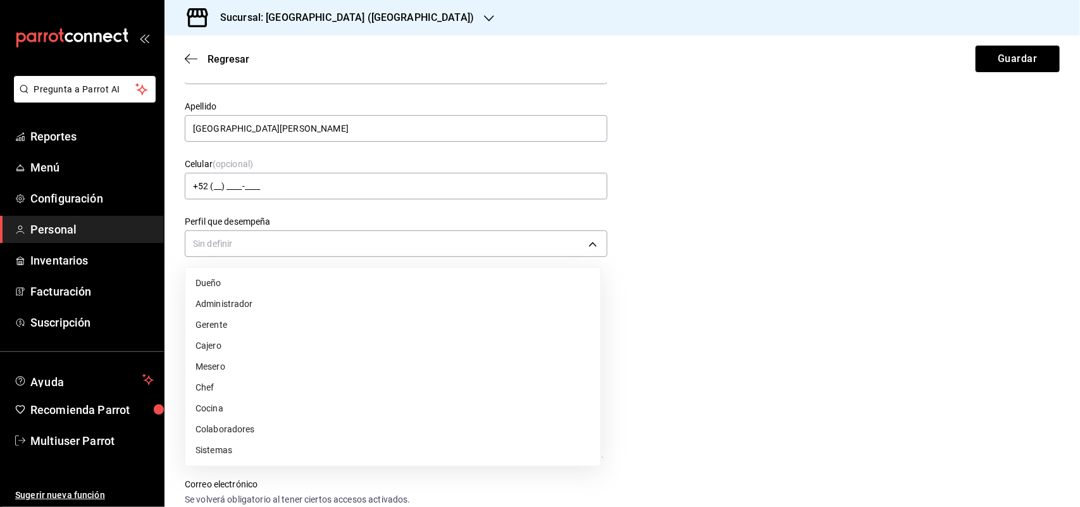
click at [254, 409] on li "Cocina" at bounding box center [392, 408] width 415 height 21
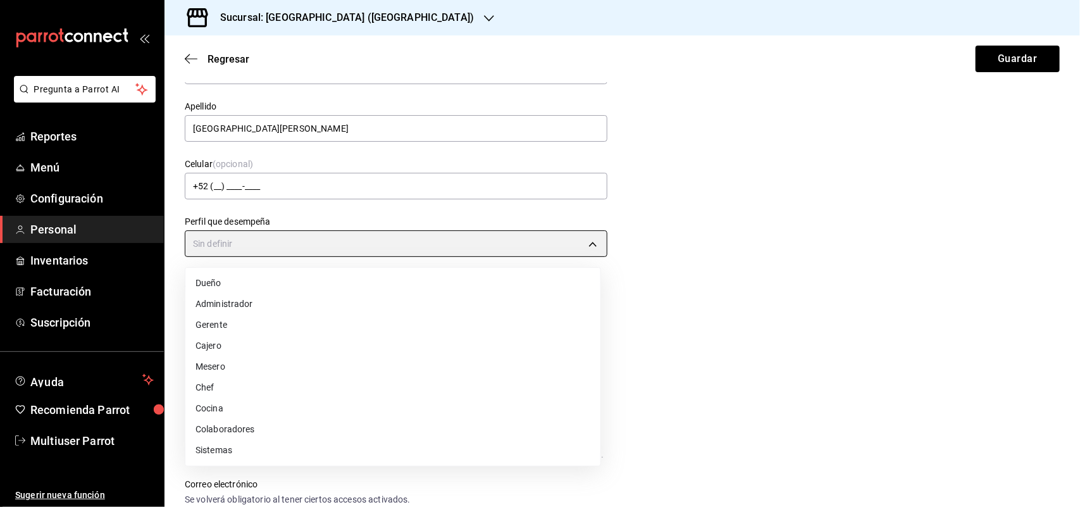
type input "KITCHEN"
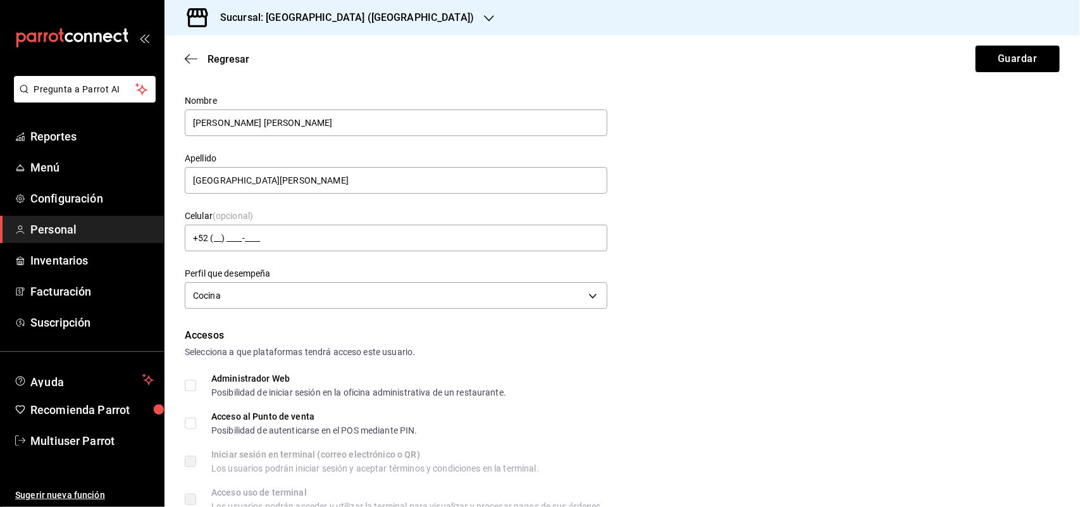
scroll to position [0, 0]
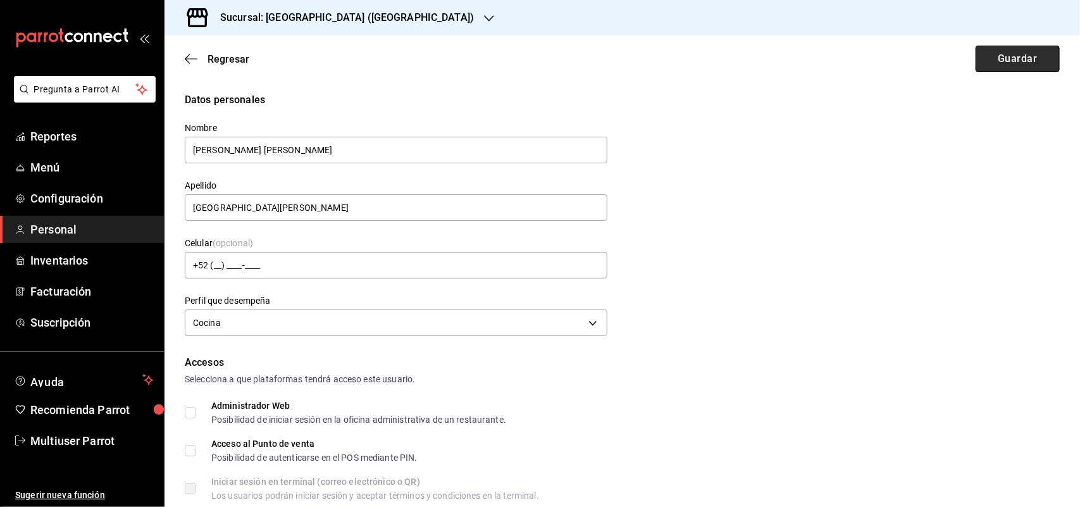
click at [997, 62] on button "Guardar" at bounding box center [1017, 59] width 84 height 27
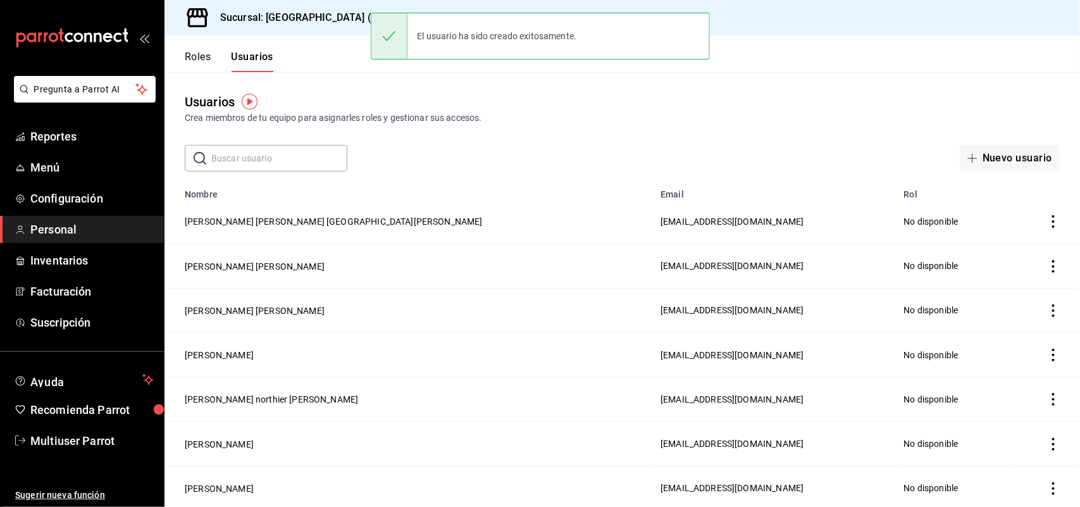
click at [930, 155] on div "Nuevo usuario" at bounding box center [889, 158] width 341 height 27
click at [967, 155] on icon "button" at bounding box center [972, 158] width 10 height 10
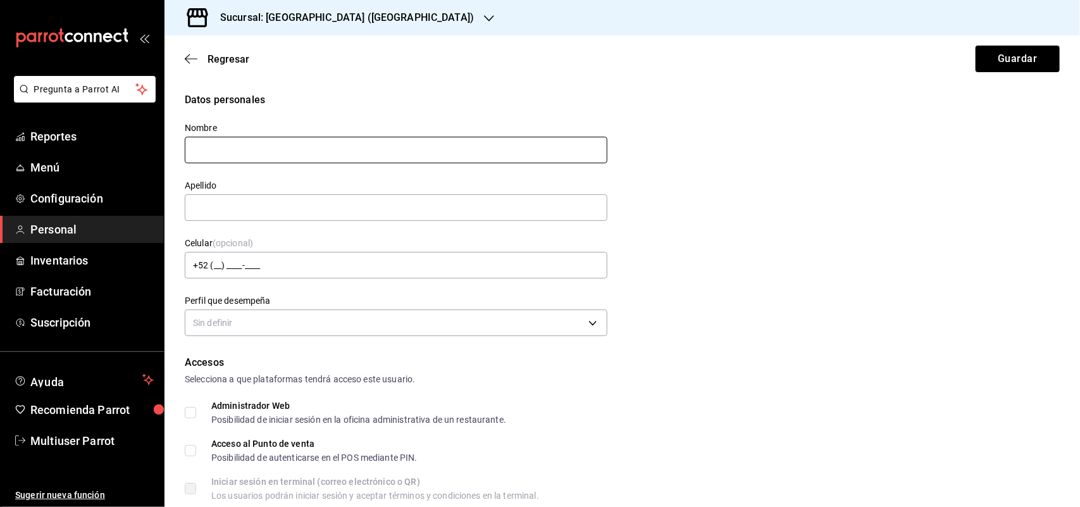
drag, startPoint x: 345, startPoint y: 154, endPoint x: 319, endPoint y: 154, distance: 25.9
click at [345, 154] on input "text" at bounding box center [396, 150] width 423 height 27
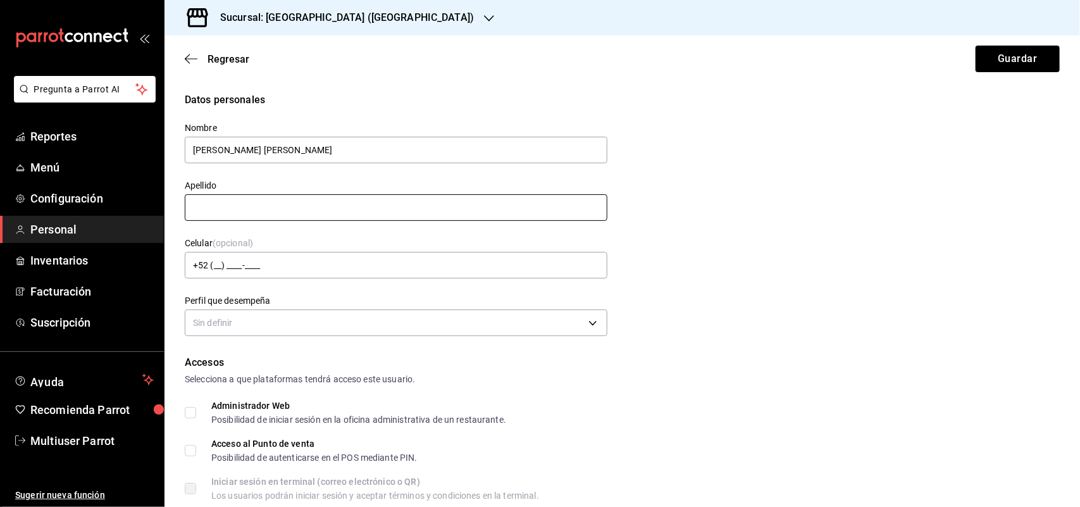
type input "[PERSON_NAME] [PERSON_NAME]"
click at [220, 219] on input "text" at bounding box center [396, 207] width 423 height 27
type input "[GEOGRAPHIC_DATA][PERSON_NAME]"
click at [975, 46] on button "Guardar" at bounding box center [1017, 59] width 84 height 27
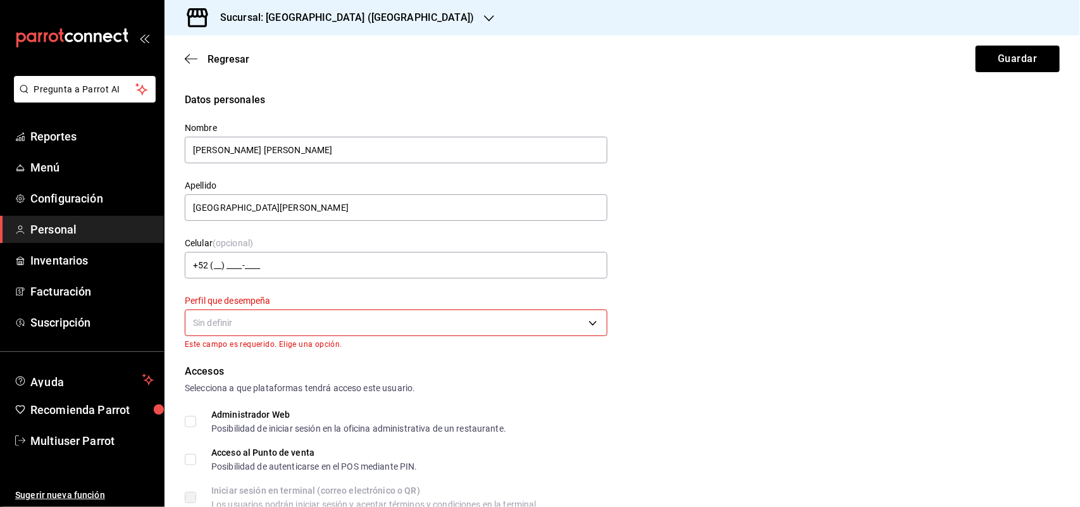
click at [334, 320] on body "Pregunta a Parrot AI Reportes Menú Configuración Personal Inventarios Facturaci…" at bounding box center [540, 253] width 1080 height 507
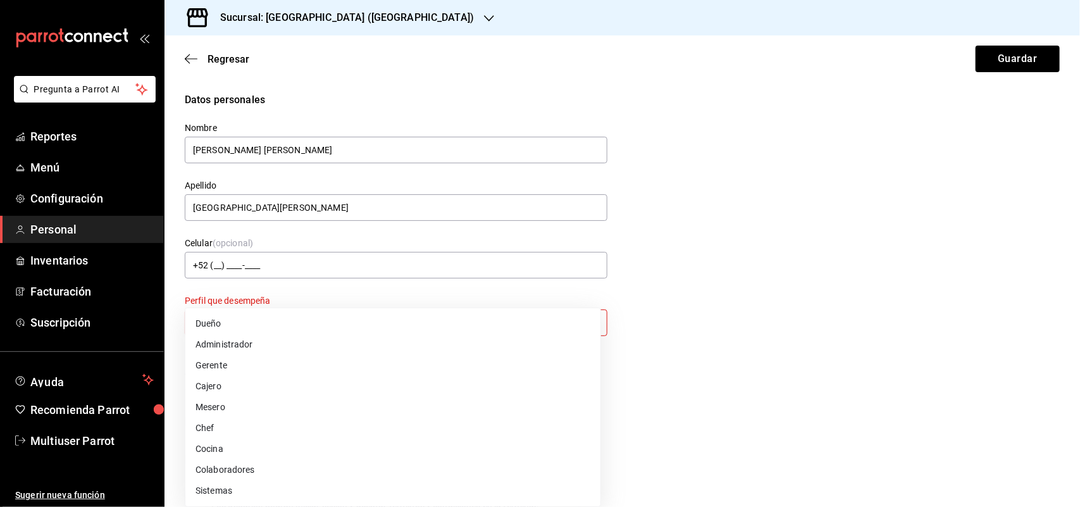
click at [235, 452] on li "Cocina" at bounding box center [392, 448] width 415 height 21
type input "KITCHEN"
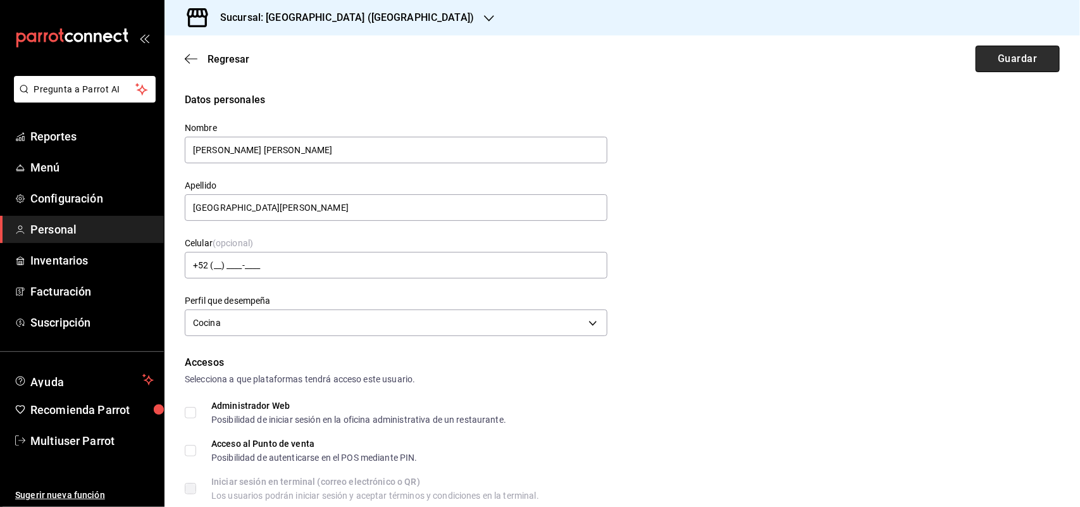
click at [1013, 67] on button "Guardar" at bounding box center [1017, 59] width 84 height 27
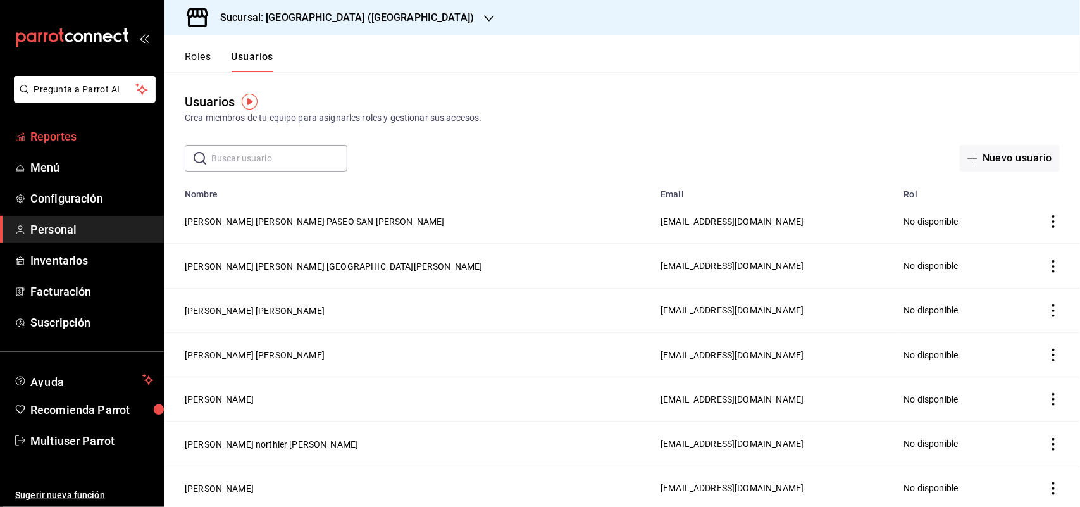
click at [61, 140] on span "Reportes" at bounding box center [91, 136] width 123 height 17
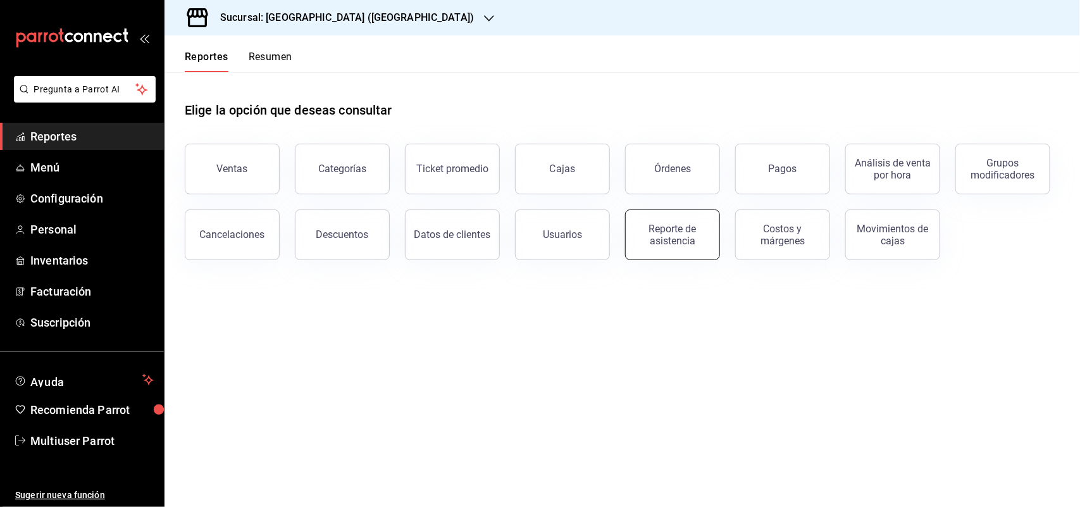
click at [641, 241] on div "Reporte de asistencia" at bounding box center [672, 235] width 78 height 24
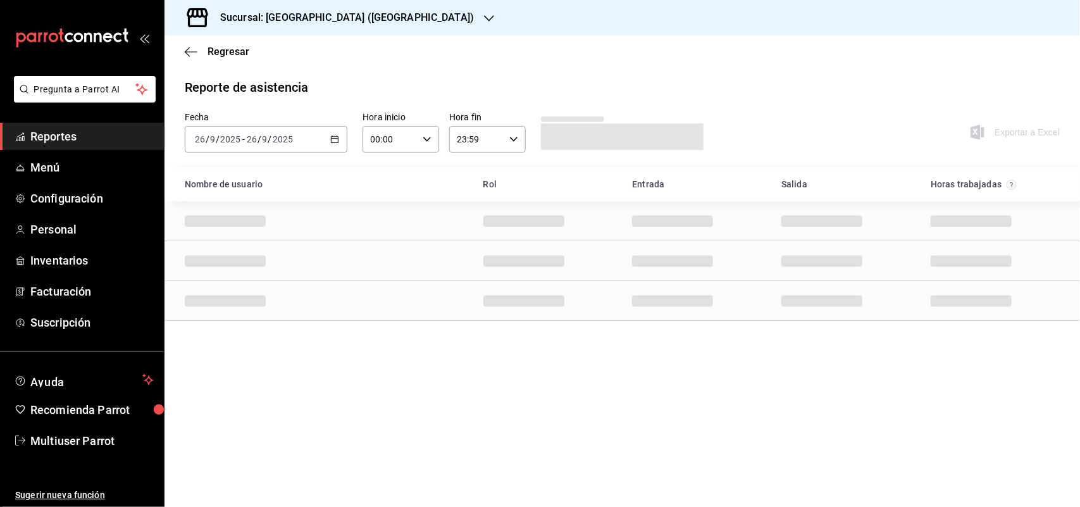
click at [327, 144] on div "[DATE] [DATE] - [DATE] [DATE]" at bounding box center [266, 139] width 163 height 27
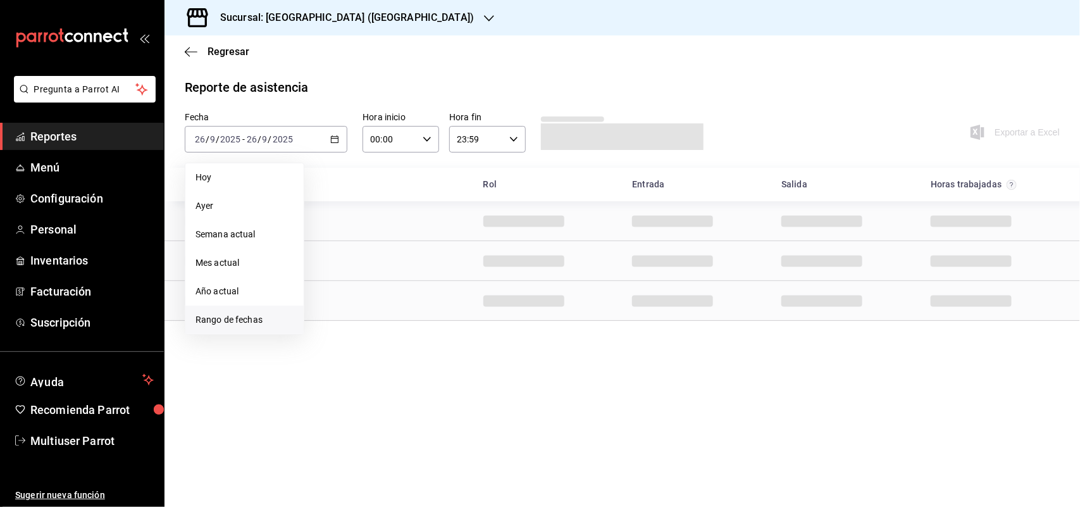
click at [276, 321] on span "Rango de fechas" at bounding box center [244, 319] width 98 height 13
click at [427, 277] on button "19" at bounding box center [420, 279] width 22 height 23
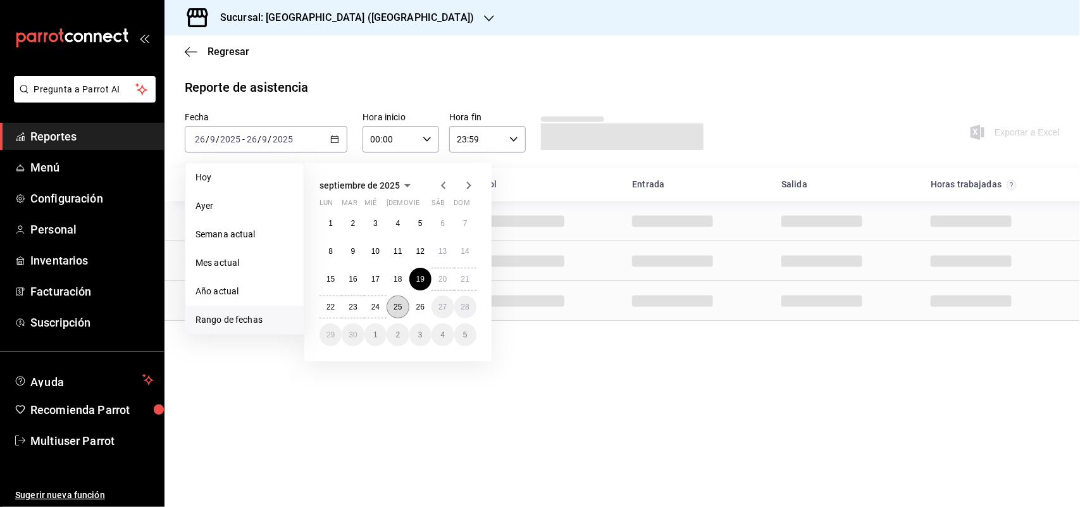
click at [393, 300] on button "25" at bounding box center [397, 306] width 22 height 23
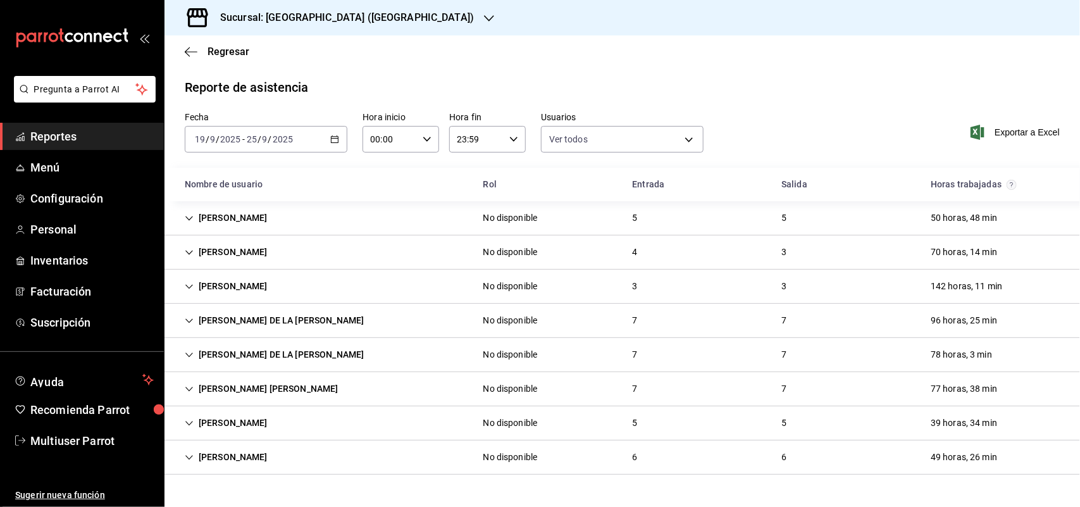
click at [278, 242] on div "[PERSON_NAME]" at bounding box center [226, 251] width 103 height 23
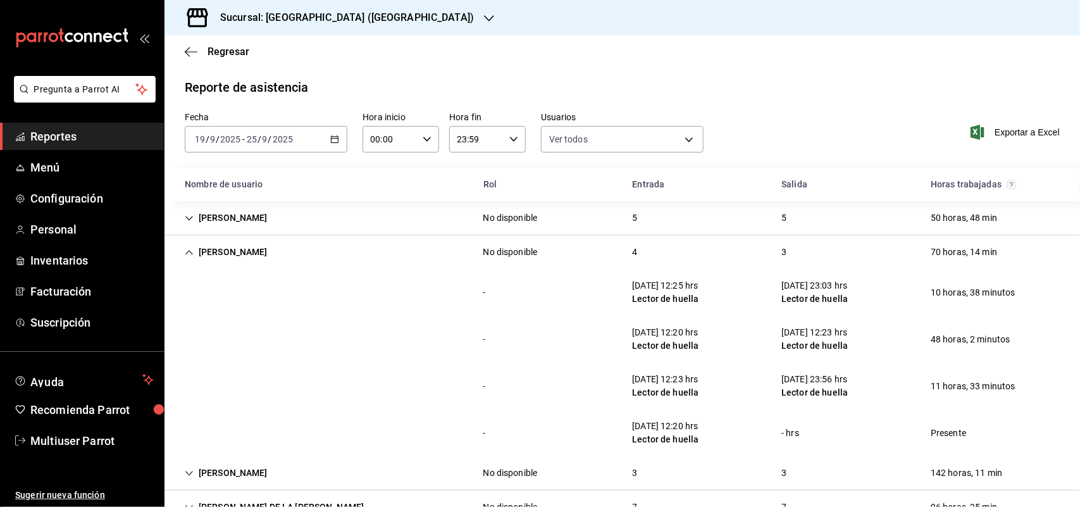
click at [275, 244] on div "[PERSON_NAME]" at bounding box center [226, 251] width 103 height 23
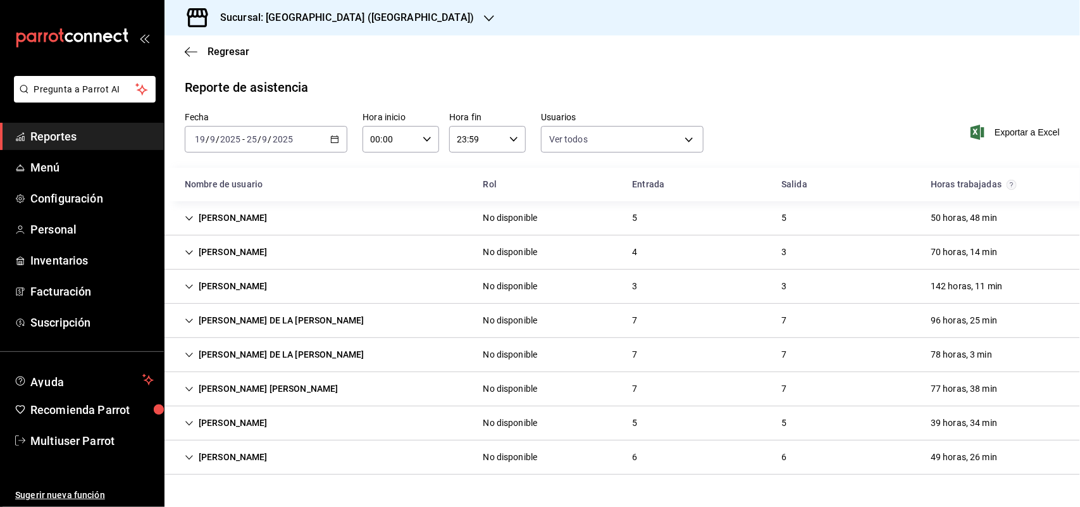
click at [278, 286] on div "[PERSON_NAME] No disponible 3 3 142 horas, 11 min" at bounding box center [621, 286] width 915 height 34
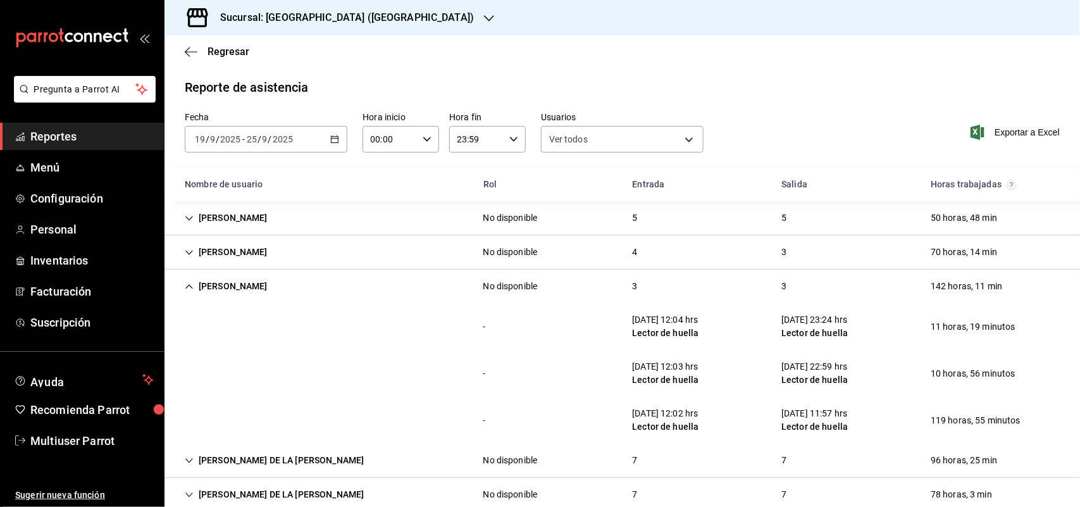
click at [268, 290] on div "[PERSON_NAME]" at bounding box center [226, 286] width 103 height 23
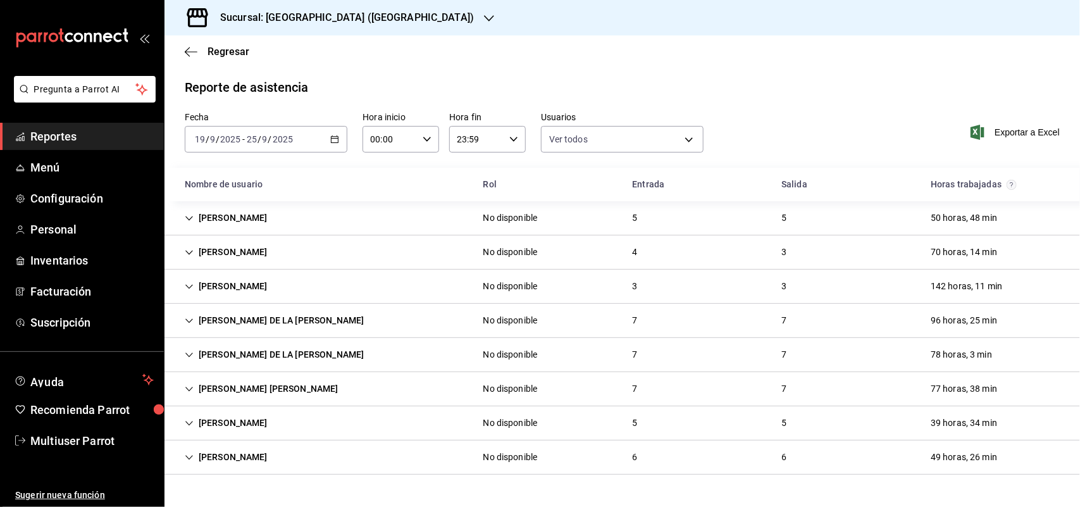
click at [263, 386] on div "[PERSON_NAME] [PERSON_NAME]" at bounding box center [262, 388] width 174 height 23
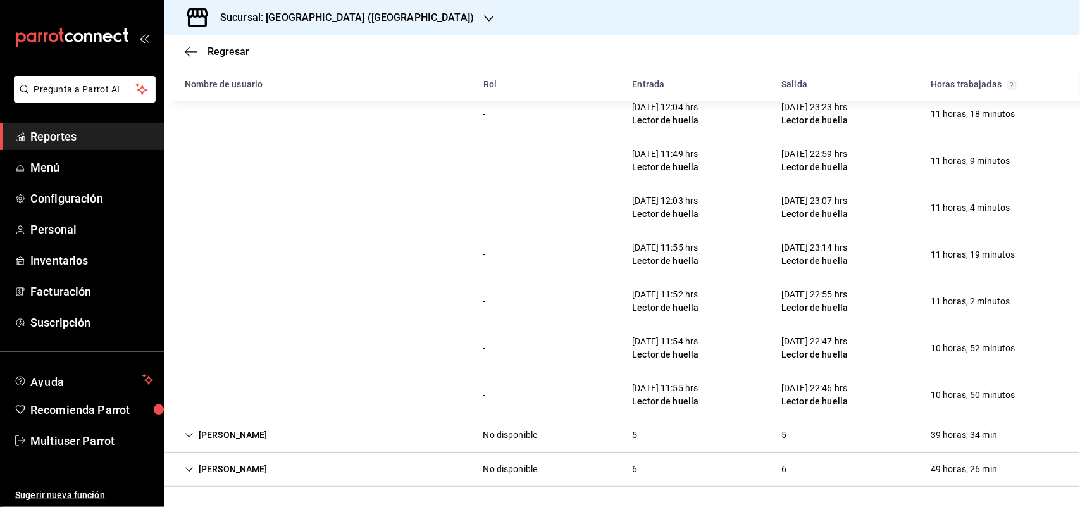
scroll to position [236, 0]
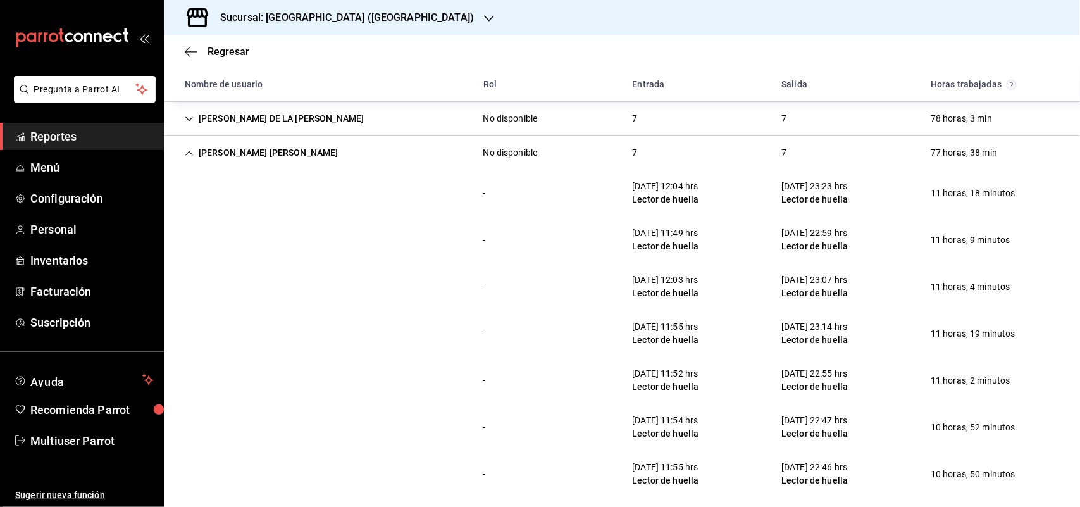
click at [216, 151] on div "[PERSON_NAME] [PERSON_NAME]" at bounding box center [262, 152] width 174 height 23
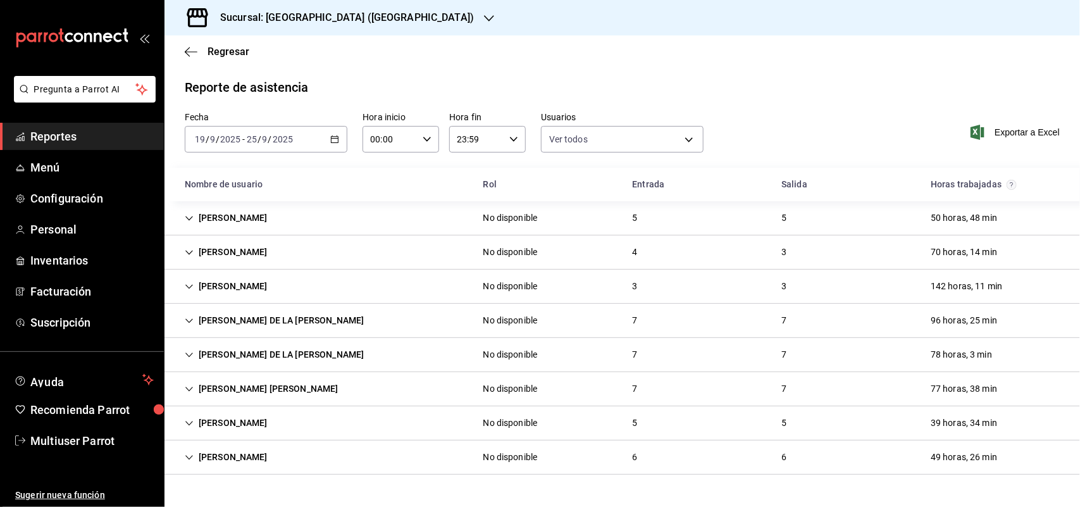
scroll to position [0, 0]
click at [261, 424] on div "[PERSON_NAME]" at bounding box center [226, 422] width 103 height 23
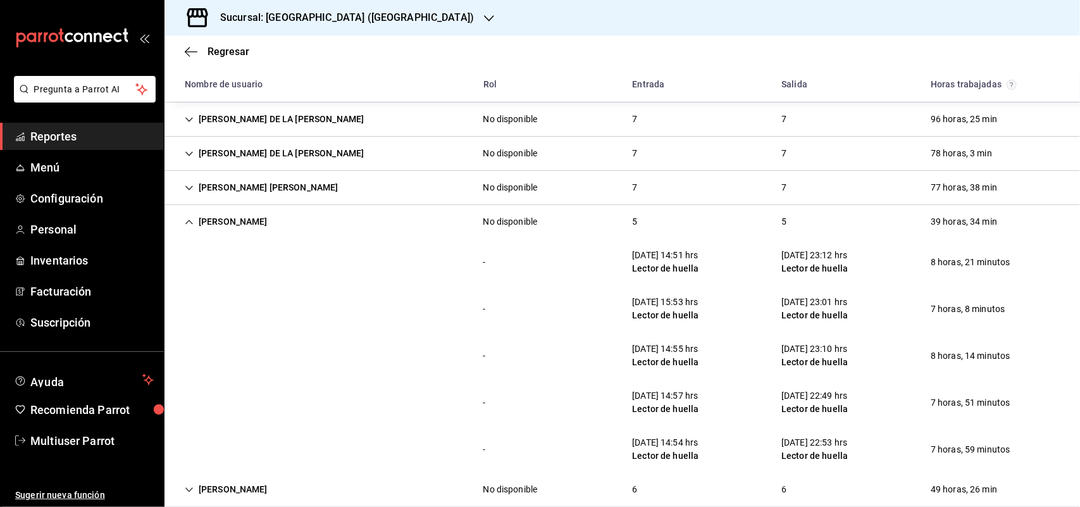
scroll to position [221, 0]
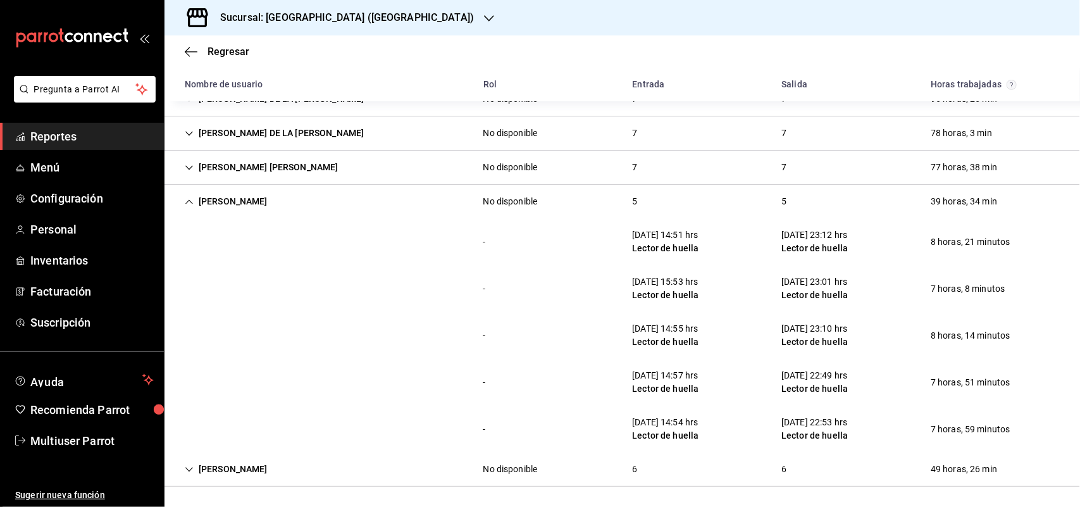
click at [255, 209] on div "[PERSON_NAME]" at bounding box center [226, 201] width 103 height 23
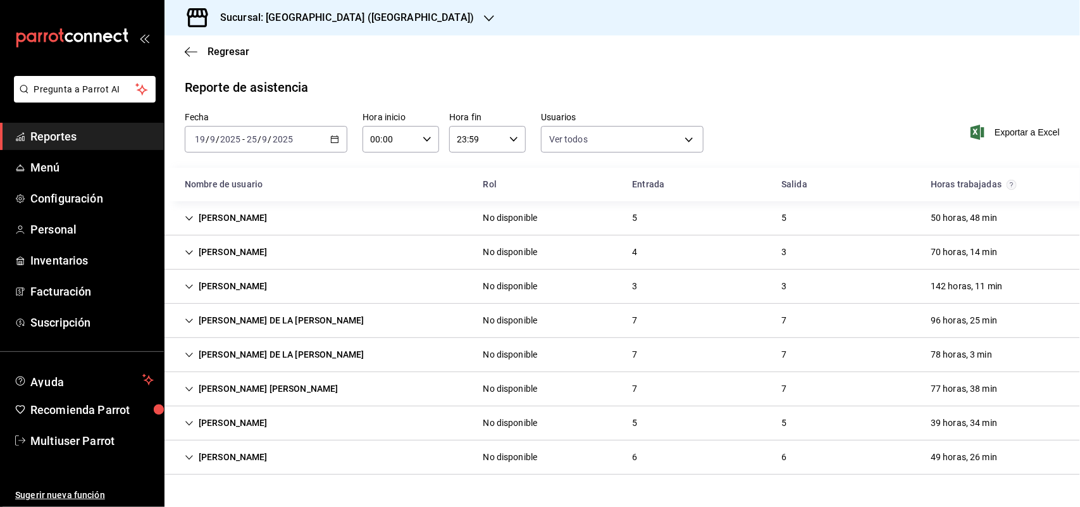
scroll to position [0, 0]
click at [278, 450] on div "[PERSON_NAME]" at bounding box center [226, 456] width 103 height 23
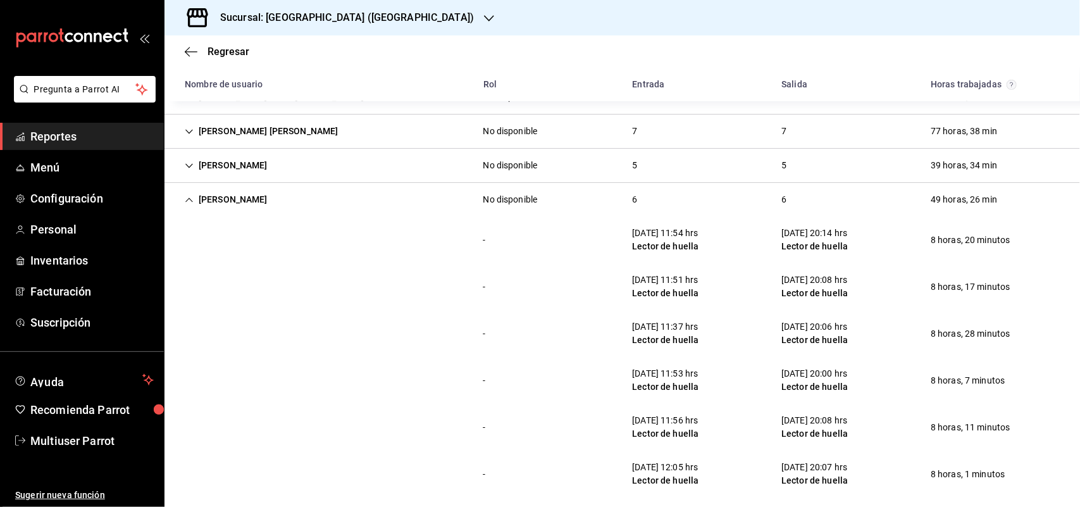
scroll to position [269, 0]
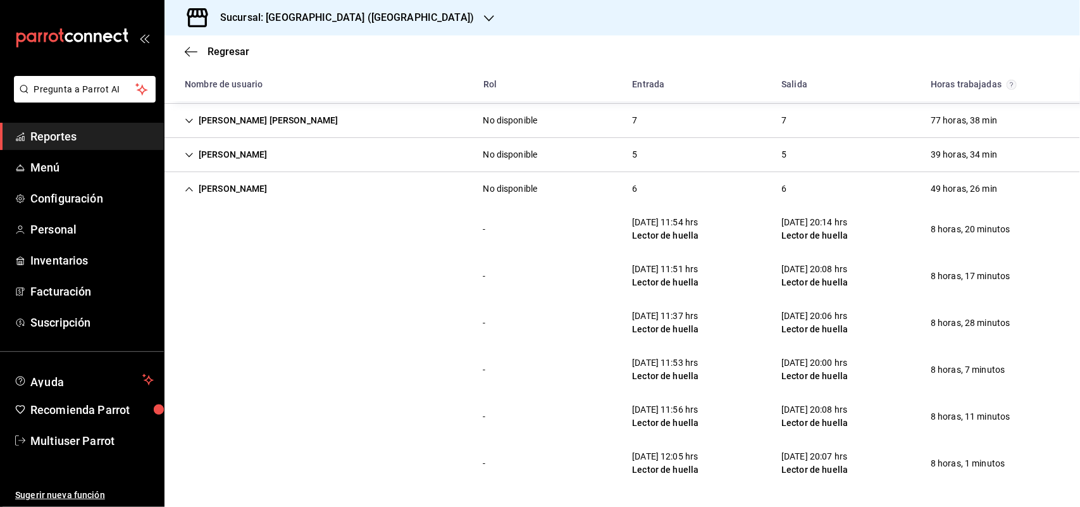
click at [254, 197] on div "[PERSON_NAME]" at bounding box center [226, 188] width 103 height 23
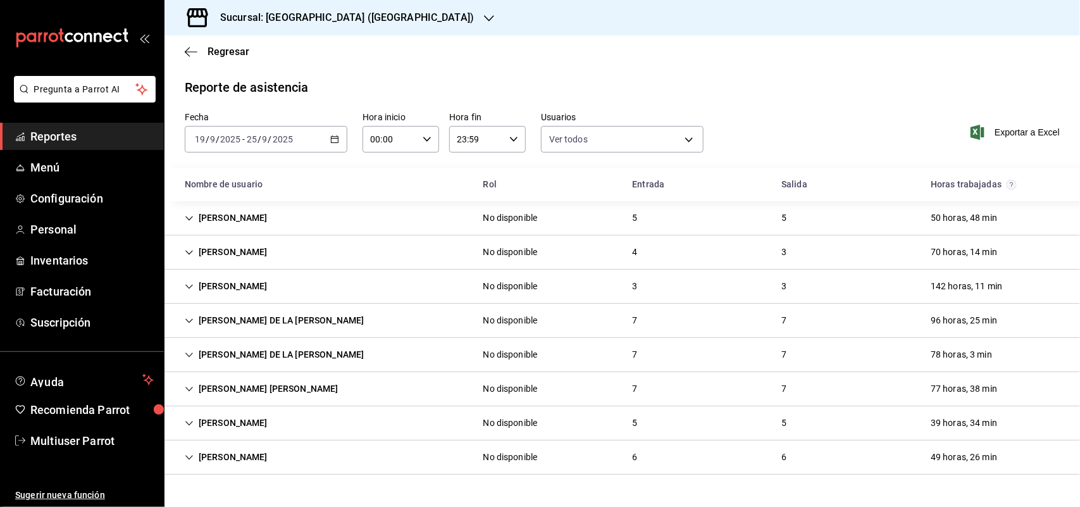
scroll to position [0, 0]
click at [218, 286] on div "[PERSON_NAME]" at bounding box center [226, 286] width 103 height 23
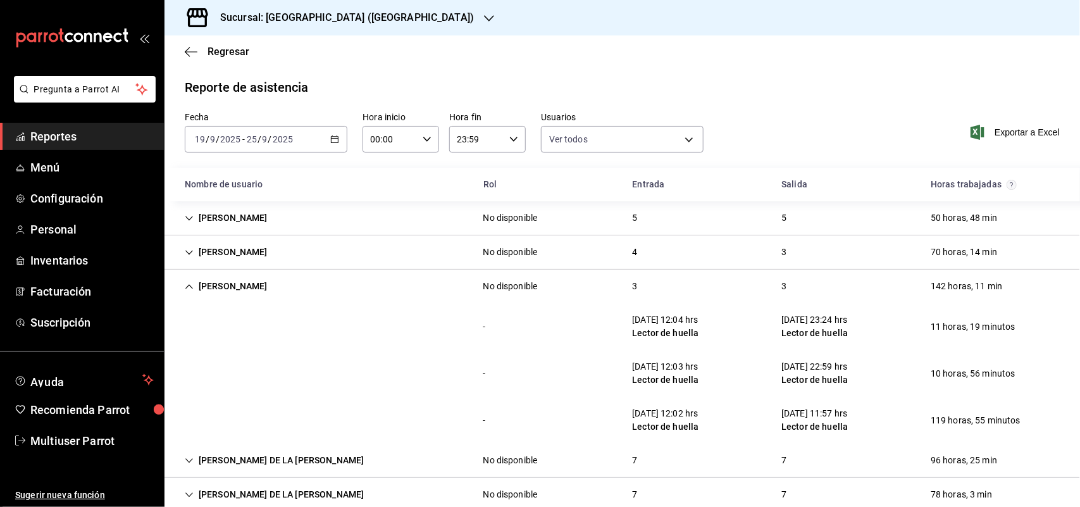
drag, startPoint x: 219, startPoint y: 282, endPoint x: 242, endPoint y: 338, distance: 60.7
click at [219, 282] on div "[PERSON_NAME]" at bounding box center [226, 286] width 103 height 23
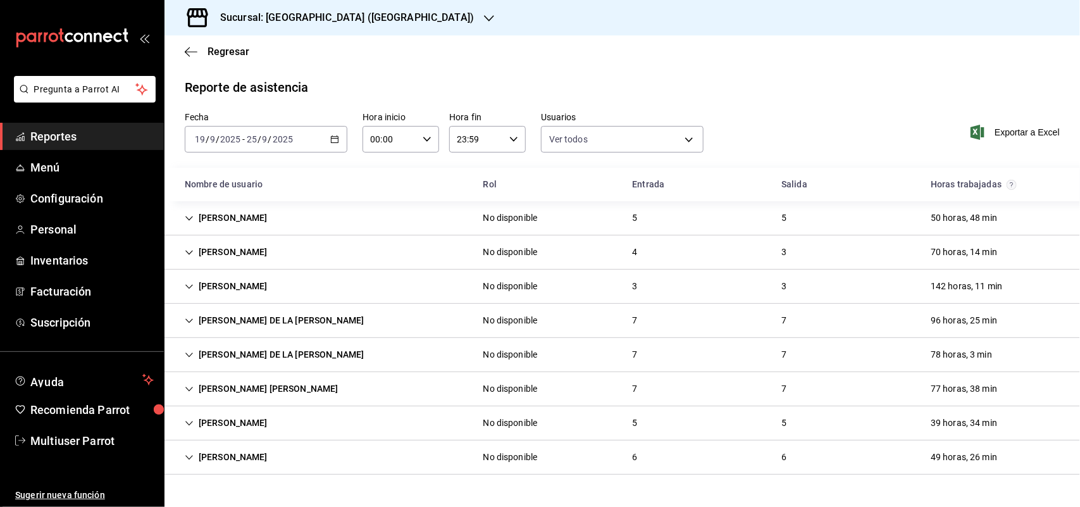
click at [259, 323] on div "[PERSON_NAME] DE LA [PERSON_NAME]" at bounding box center [274, 320] width 199 height 23
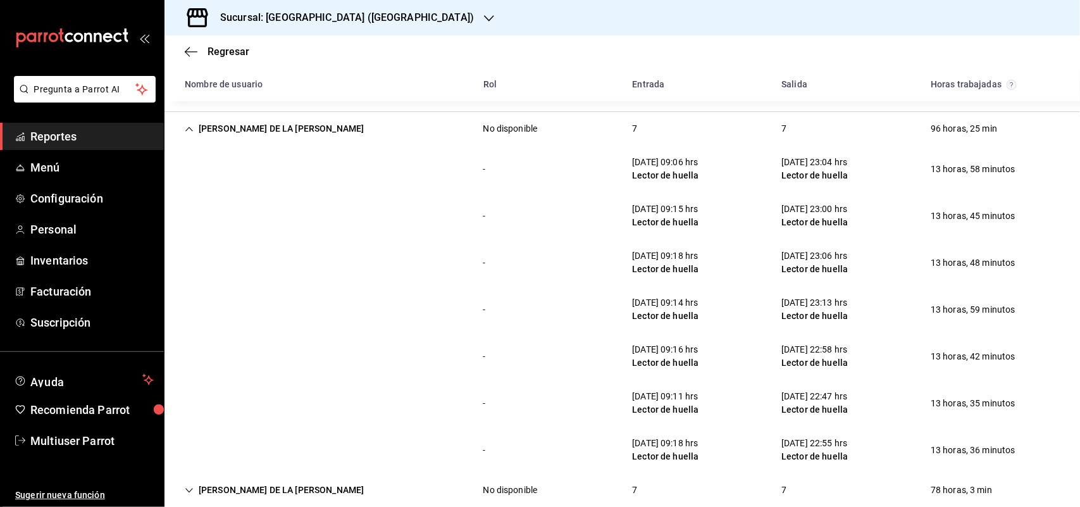
scroll to position [197, 0]
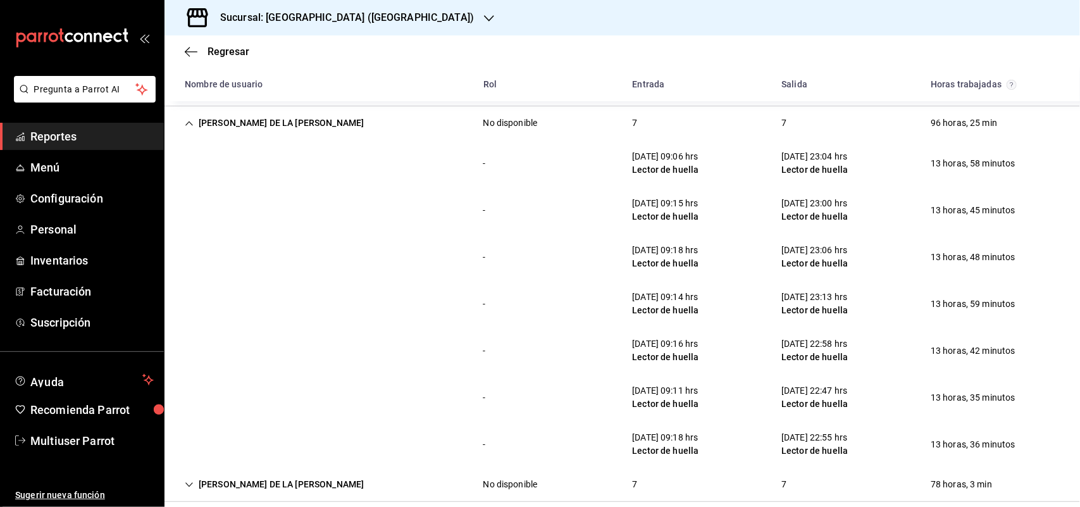
click at [302, 130] on div "[PERSON_NAME] DE LA [PERSON_NAME]" at bounding box center [274, 122] width 199 height 23
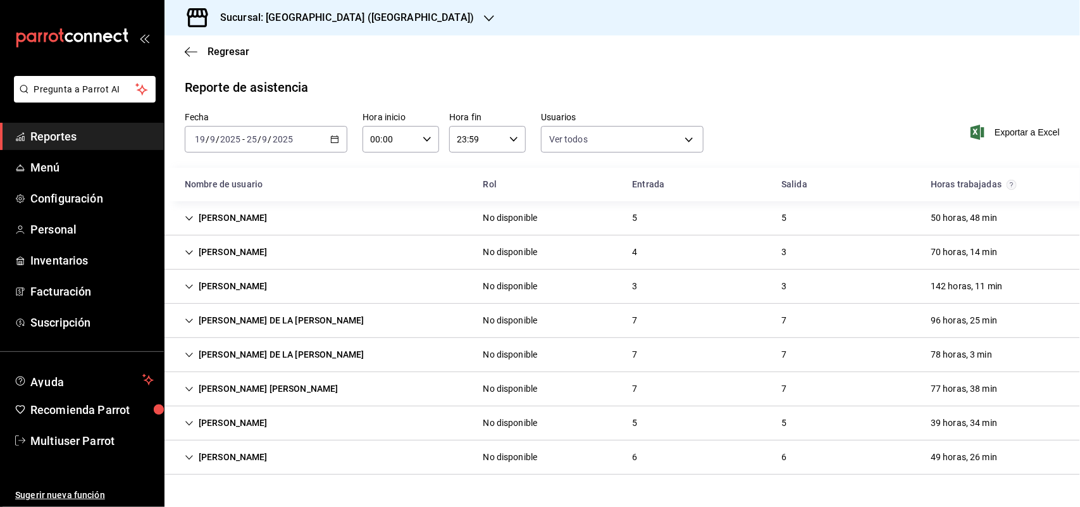
scroll to position [0, 0]
click at [231, 351] on div "[PERSON_NAME] DE LA [PERSON_NAME]" at bounding box center [274, 354] width 199 height 23
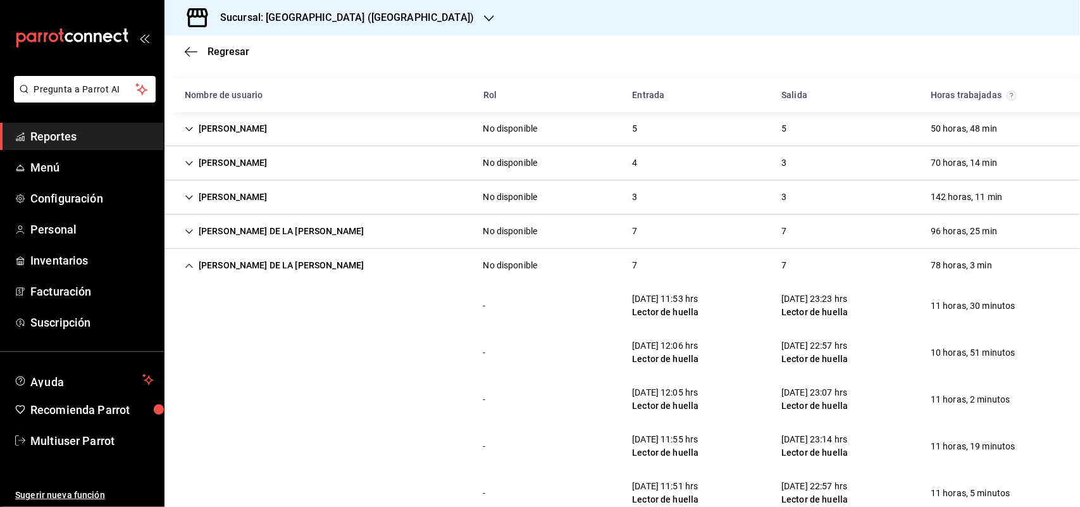
scroll to position [237, 0]
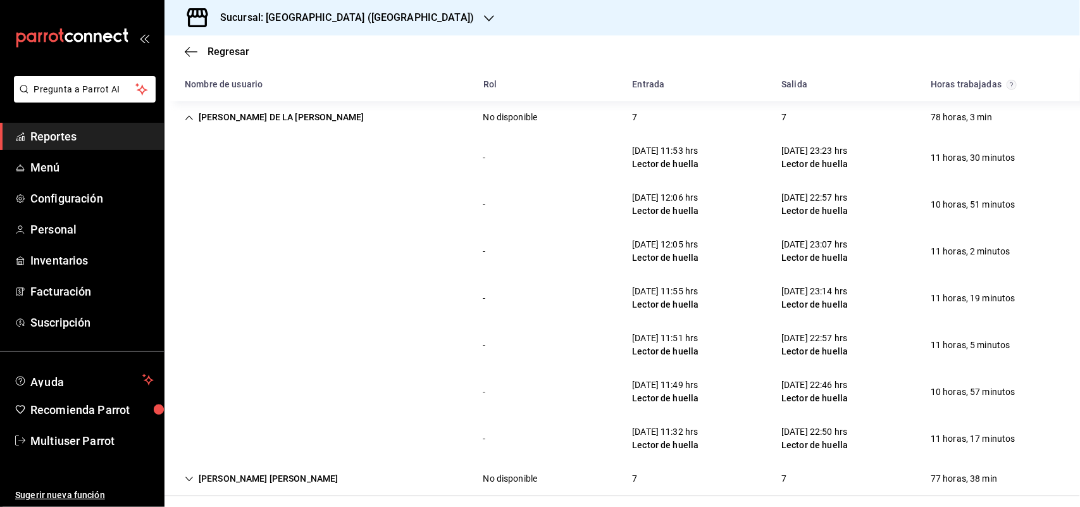
click at [331, 20] on h3 "Sucursal: [GEOGRAPHIC_DATA] ([GEOGRAPHIC_DATA])" at bounding box center [342, 17] width 264 height 15
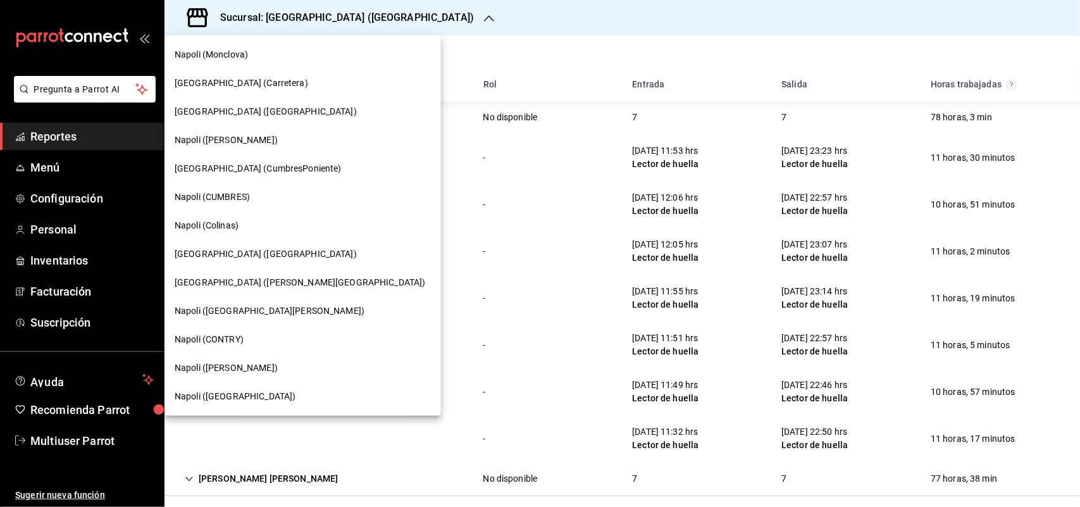
click at [239, 391] on span "Napoli ([GEOGRAPHIC_DATA])" at bounding box center [235, 396] width 121 height 13
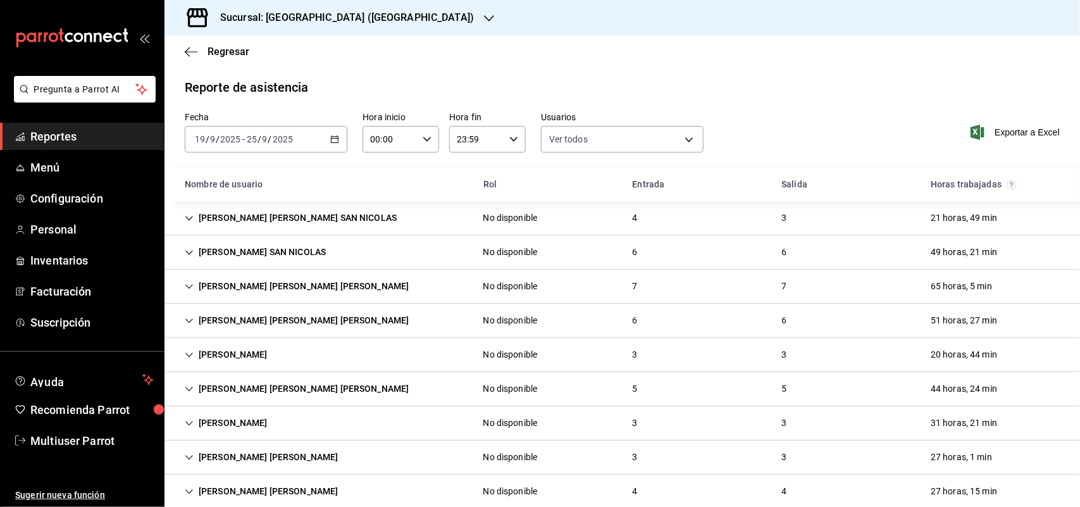
click at [631, 80] on div "Reporte de asistencia" at bounding box center [622, 87] width 875 height 19
click at [358, 257] on div "[PERSON_NAME] SAN NICOLAS No disponible 6 6 49 horas, 21 min" at bounding box center [621, 252] width 915 height 34
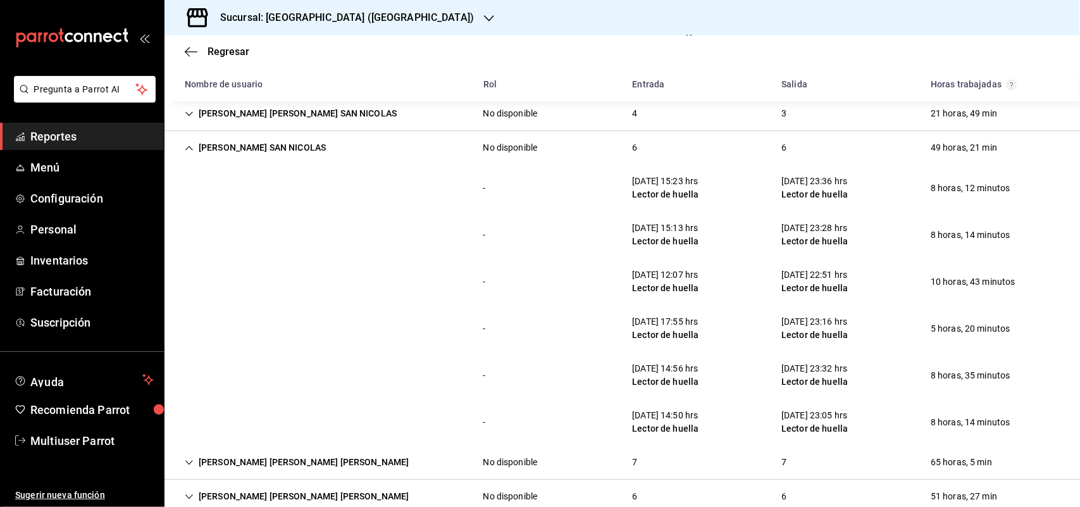
scroll to position [79, 0]
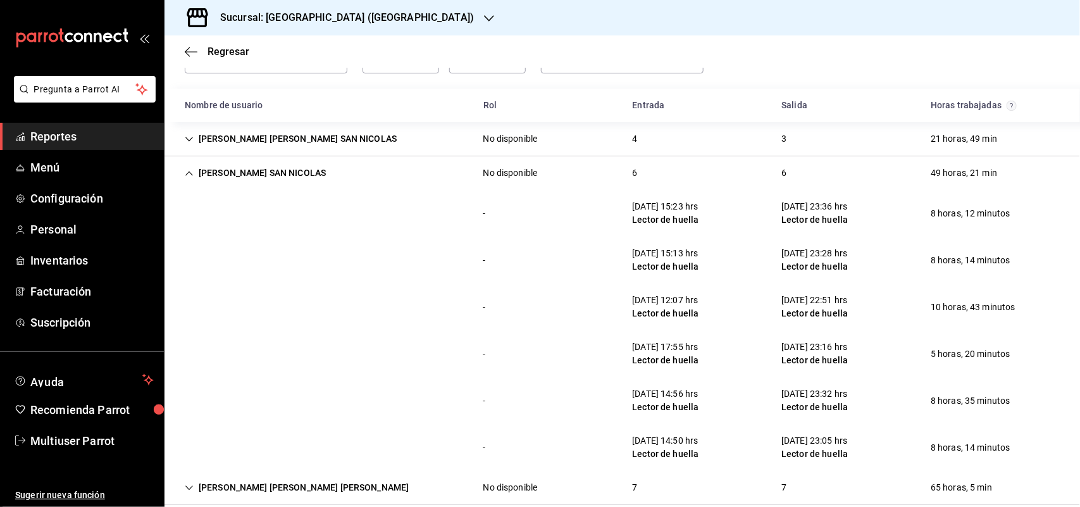
click at [302, 166] on div "[PERSON_NAME] SAN NICOLAS" at bounding box center [255, 172] width 161 height 23
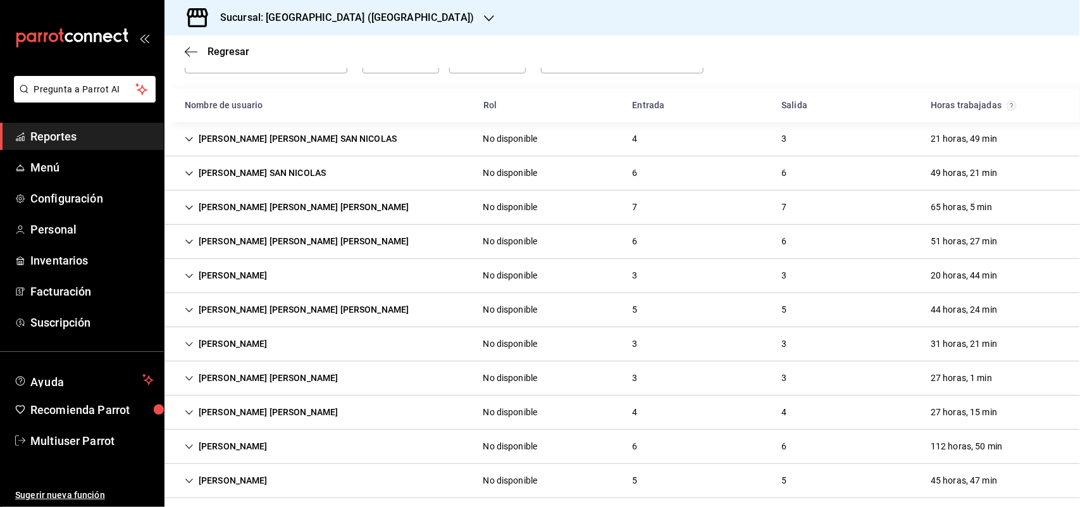
click at [710, 73] on div "Fecha [DATE] [DATE] - [DATE] [DATE] Hora inicio 00:00 Hora inicio Hora fin 23:5…" at bounding box center [621, 61] width 915 height 56
click at [250, 140] on div "[PERSON_NAME] [PERSON_NAME] SAN NICOLAS" at bounding box center [291, 138] width 232 height 23
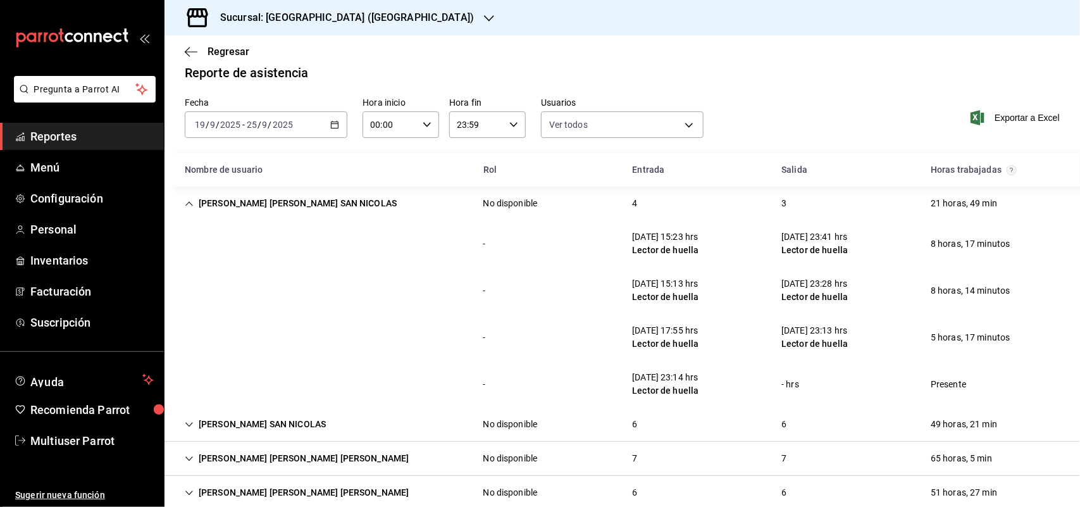
scroll to position [11, 0]
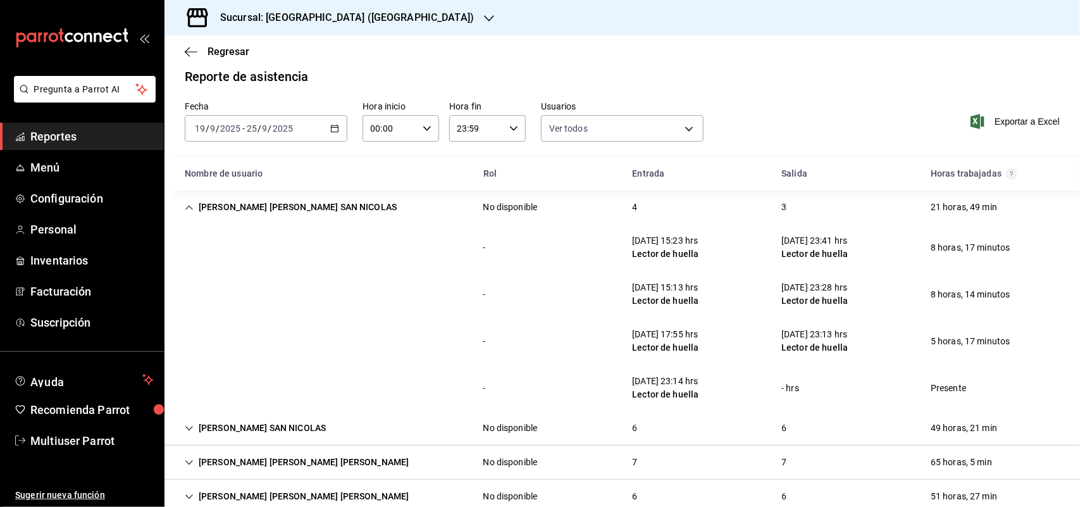
click at [328, 221] on div "[PERSON_NAME] [PERSON_NAME] SAN NICOLAS No disponible 4 3 21 horas, 49 min" at bounding box center [621, 207] width 915 height 34
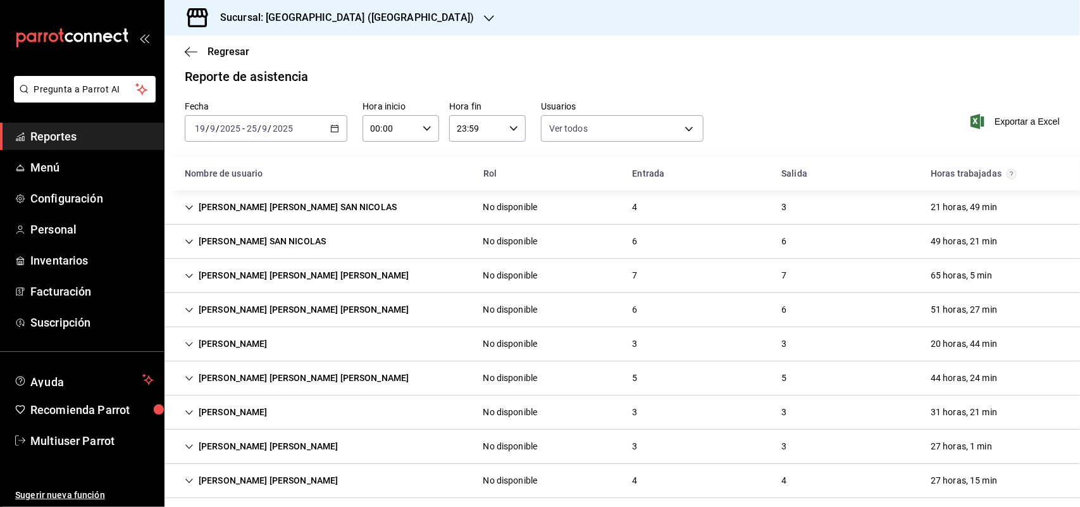
click at [314, 305] on div "[PERSON_NAME] [PERSON_NAME] [PERSON_NAME]" at bounding box center [297, 309] width 244 height 23
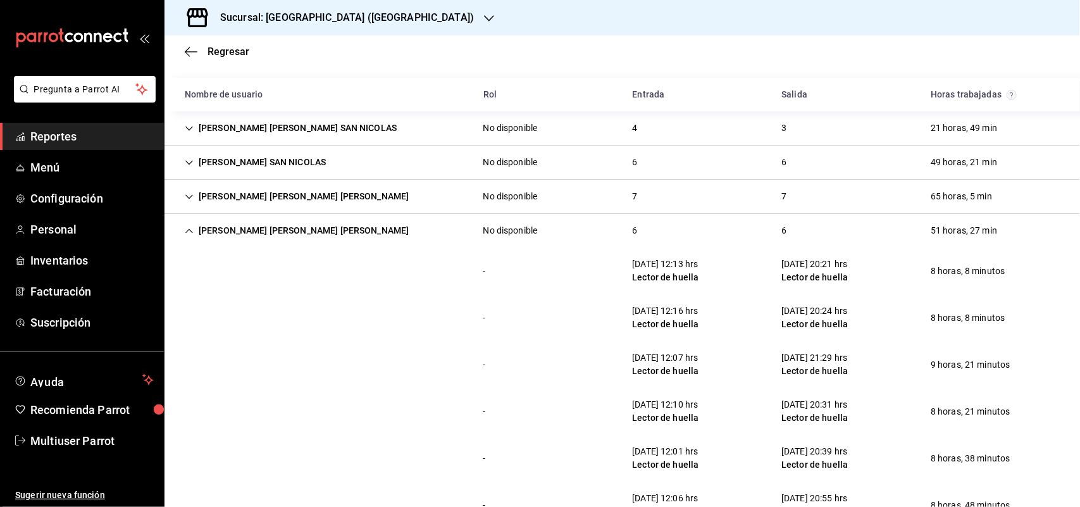
scroll to position [169, 0]
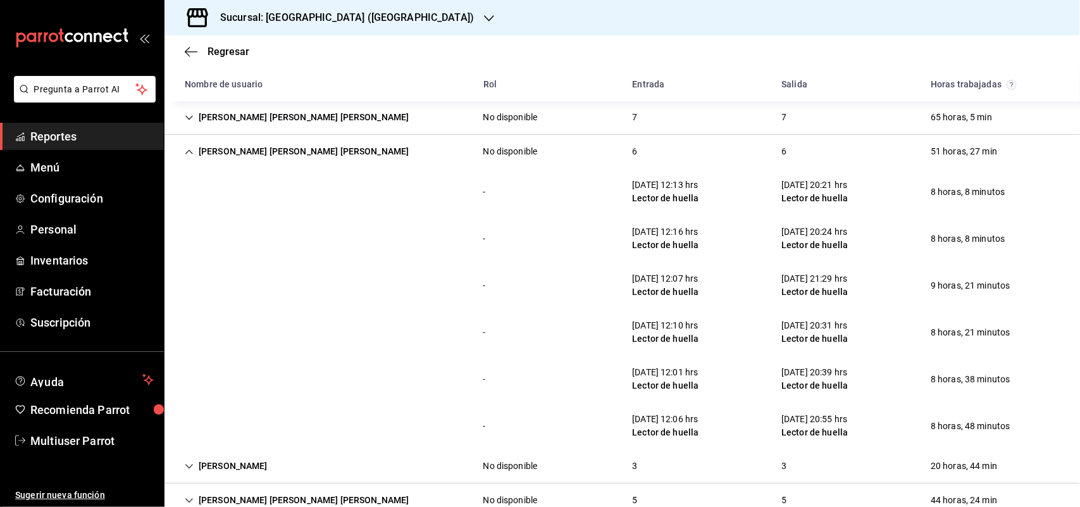
click at [292, 157] on div "[PERSON_NAME] [PERSON_NAME] [PERSON_NAME]" at bounding box center [297, 151] width 244 height 23
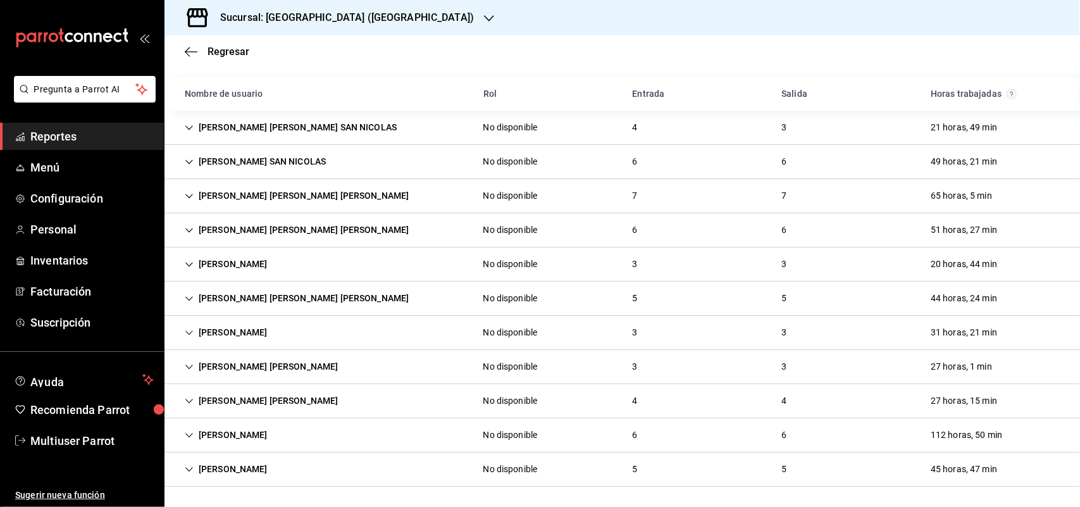
scroll to position [92, 0]
click at [304, 228] on div "[PERSON_NAME] [PERSON_NAME] [PERSON_NAME]" at bounding box center [297, 229] width 244 height 23
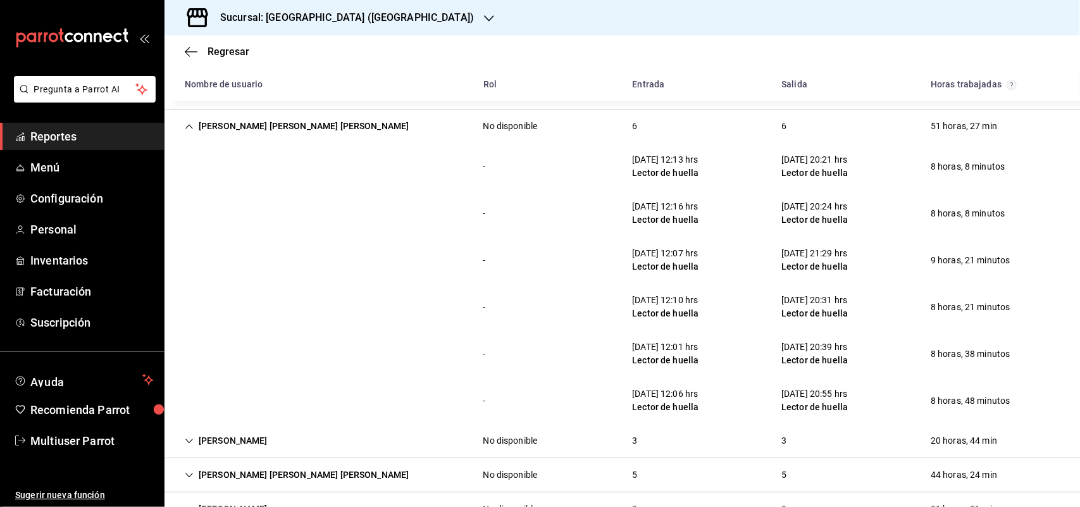
scroll to position [201, 0]
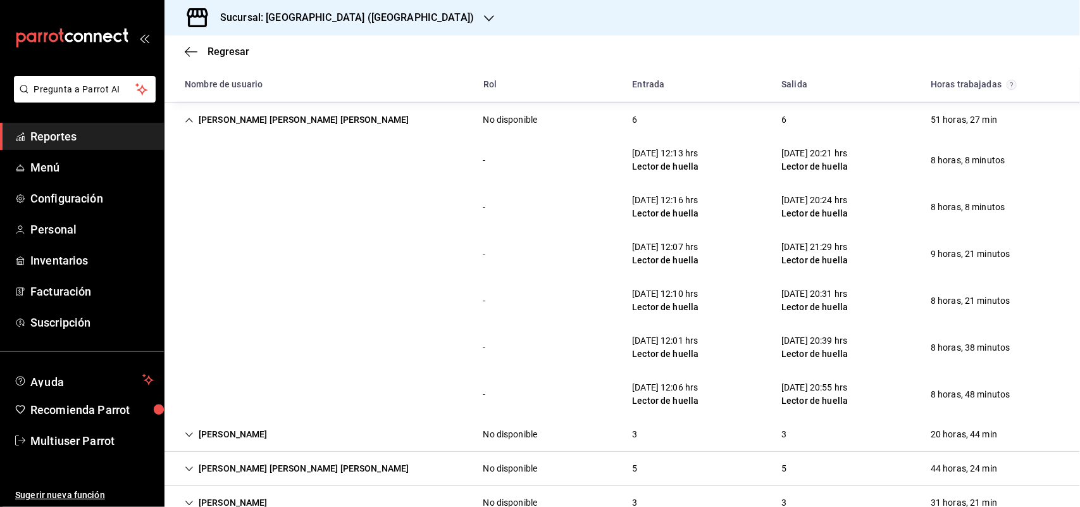
click at [283, 232] on div "- [DATE] 12:07 hrs Lector de huella [DATE] 21:29 hrs Lector de huella 9 horas, …" at bounding box center [621, 253] width 915 height 47
click at [238, 117] on div "[PERSON_NAME] [PERSON_NAME] [PERSON_NAME]" at bounding box center [297, 119] width 244 height 23
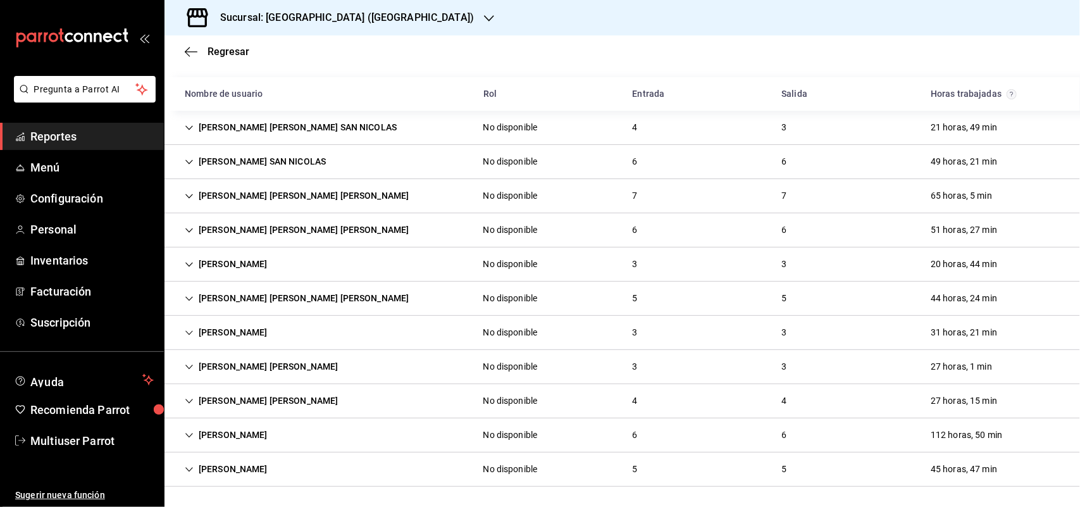
scroll to position [92, 0]
click at [259, 298] on div "[PERSON_NAME] [PERSON_NAME] [PERSON_NAME]" at bounding box center [297, 298] width 244 height 23
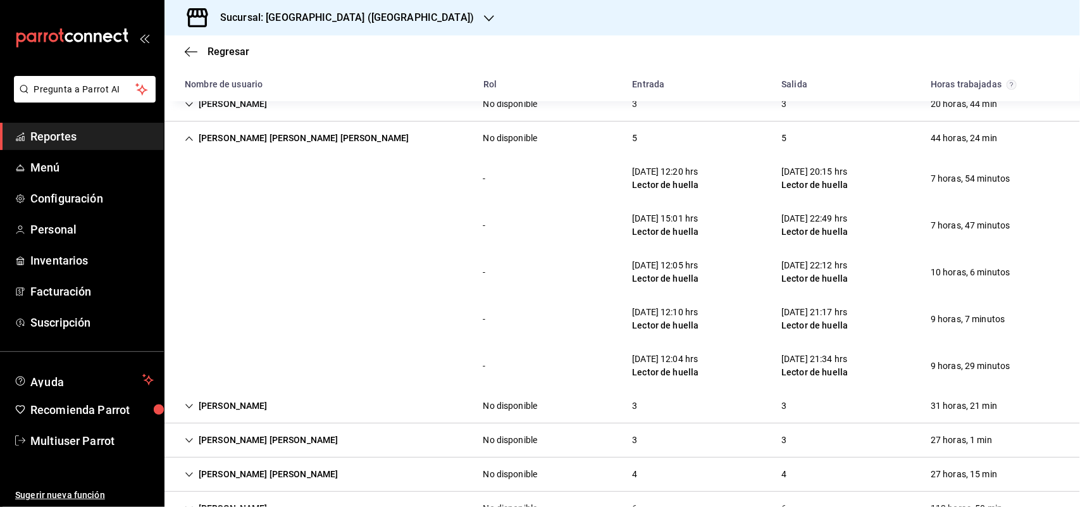
scroll to position [269, 0]
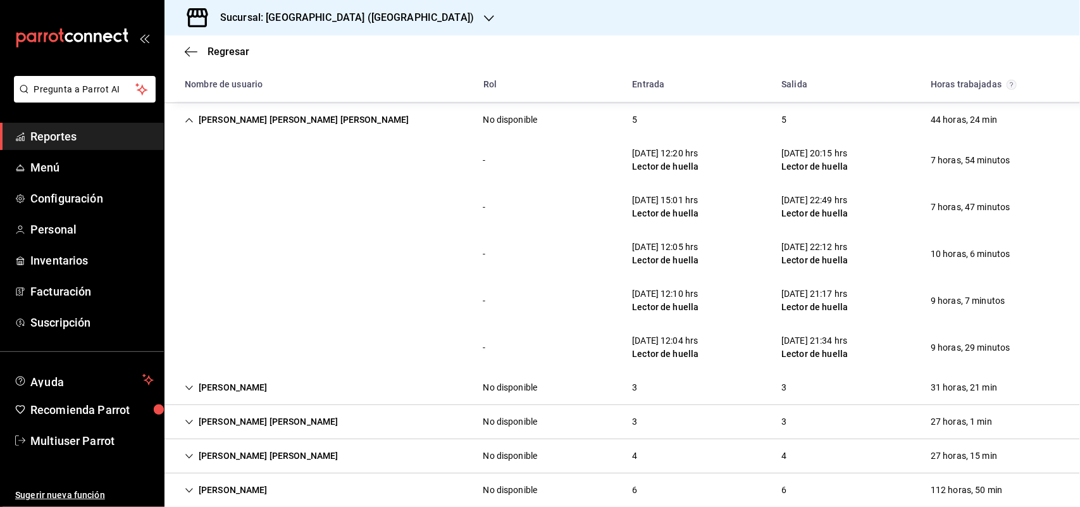
click at [260, 118] on div "[PERSON_NAME] [PERSON_NAME] [PERSON_NAME]" at bounding box center [297, 119] width 244 height 23
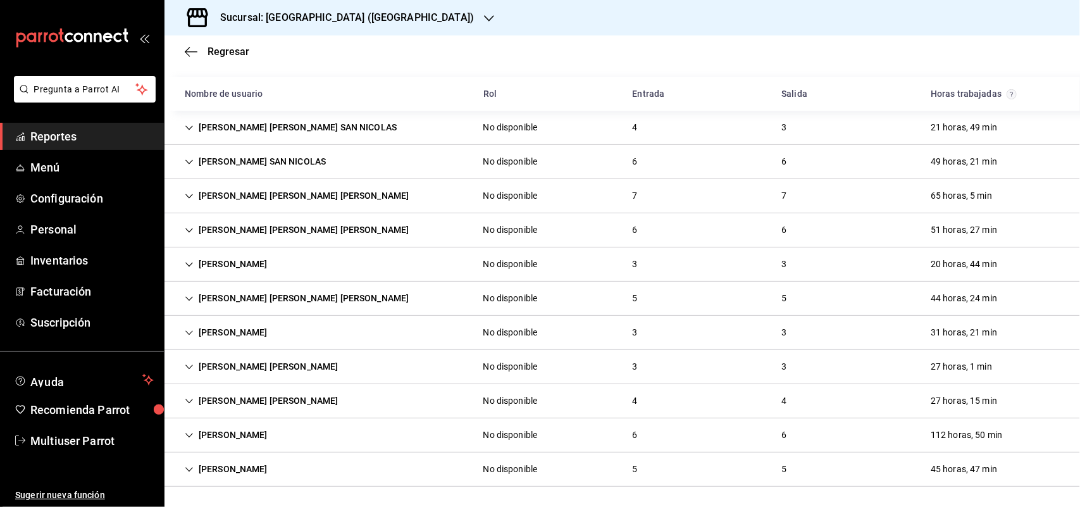
click at [257, 409] on div "[PERSON_NAME] [PERSON_NAME]" at bounding box center [262, 400] width 174 height 23
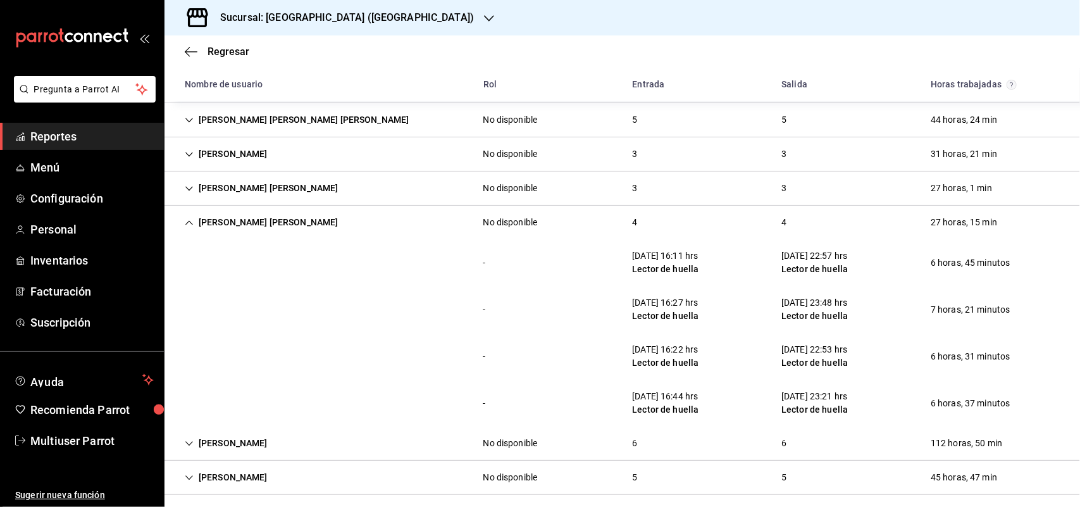
click at [306, 231] on div "[PERSON_NAME] [PERSON_NAME]" at bounding box center [262, 222] width 174 height 23
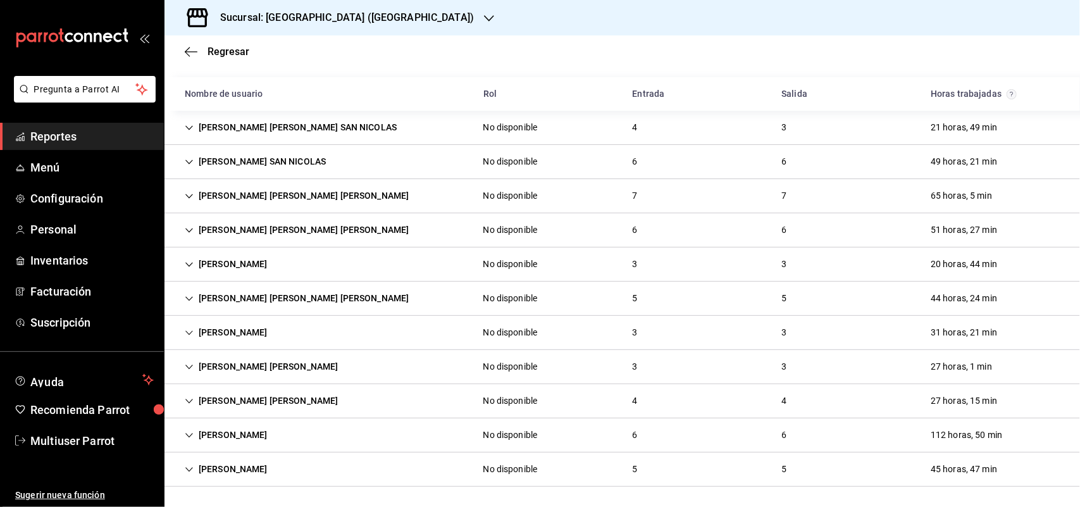
scroll to position [92, 0]
click at [279, 390] on div "[PERSON_NAME] [PERSON_NAME]" at bounding box center [262, 400] width 174 height 23
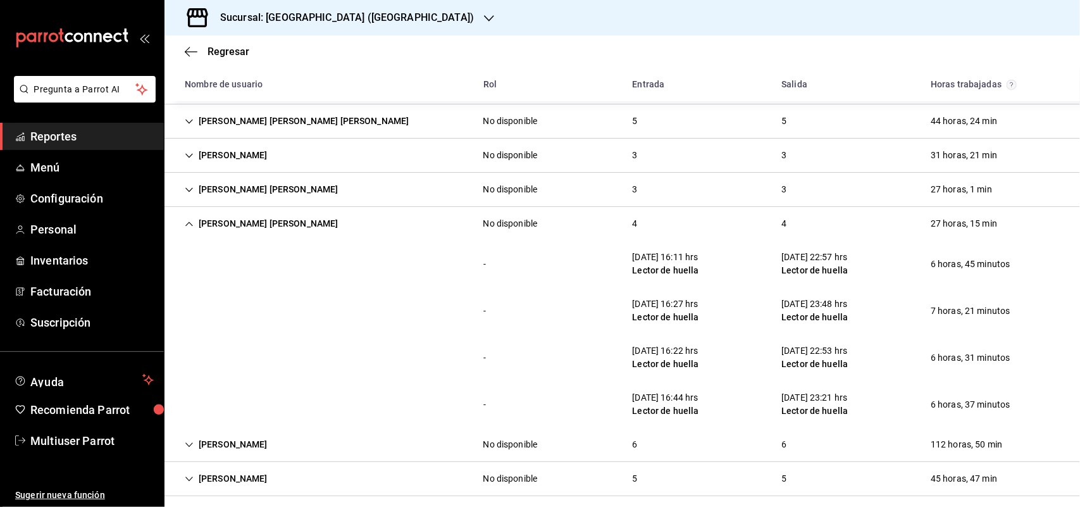
scroll to position [269, 0]
click at [244, 275] on div "- [DATE] 16:11 hrs Lector de huella [DATE] 22:57 hrs Lector de huella 6 horas, …" at bounding box center [621, 262] width 915 height 47
click at [301, 228] on div "[PERSON_NAME] [PERSON_NAME]" at bounding box center [262, 222] width 174 height 23
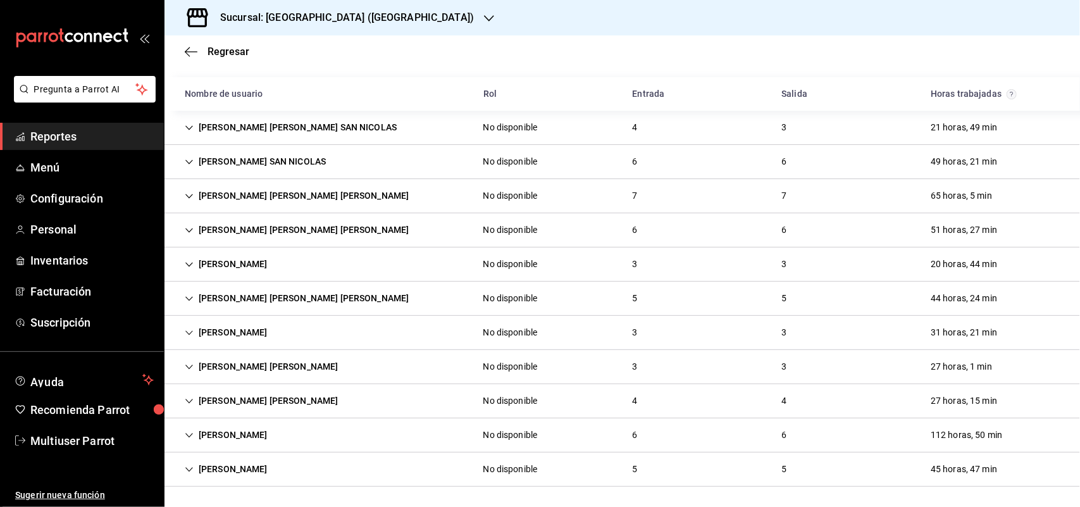
scroll to position [92, 0]
click at [251, 197] on div "[PERSON_NAME] [PERSON_NAME] [PERSON_NAME]" at bounding box center [297, 195] width 244 height 23
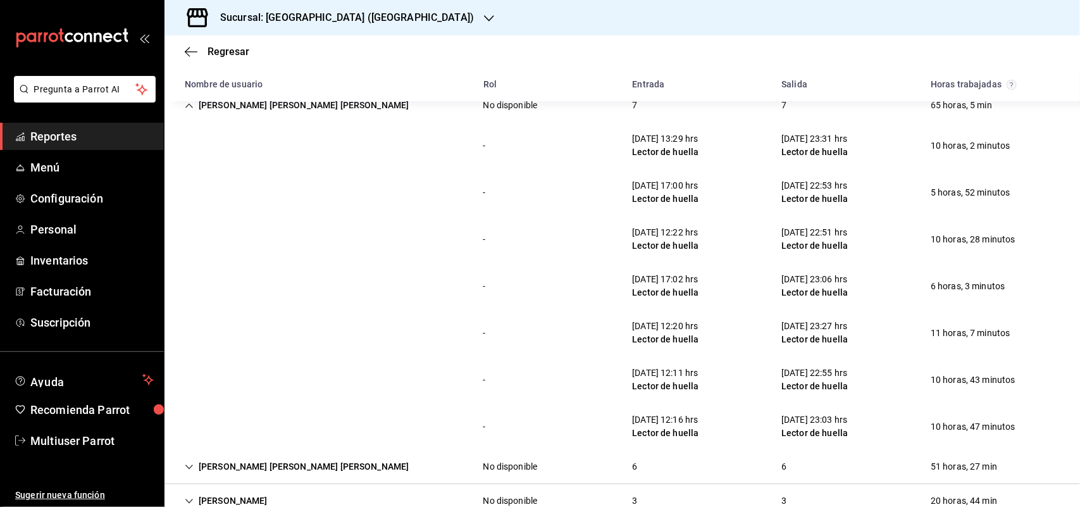
scroll to position [176, 0]
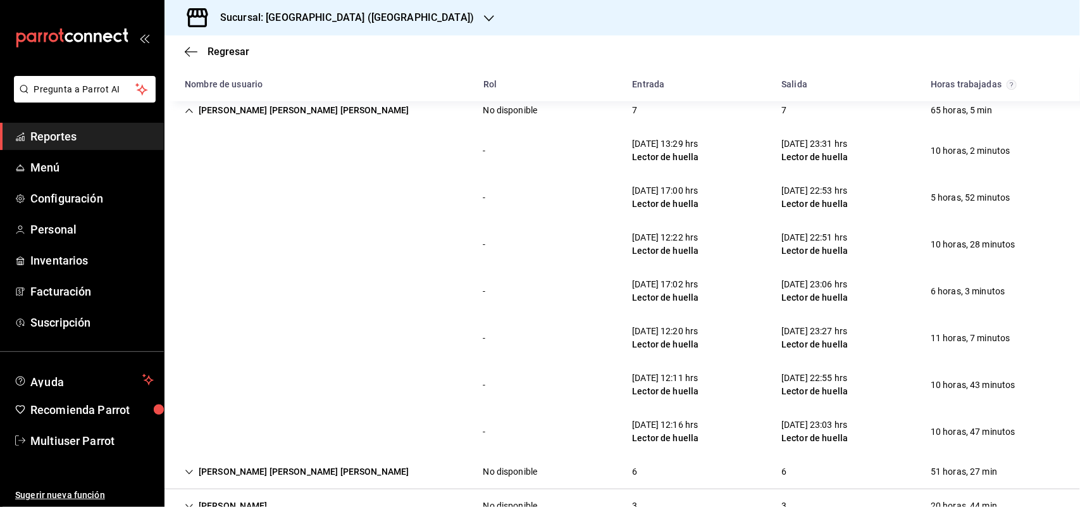
click at [255, 111] on div "[PERSON_NAME] [PERSON_NAME] [PERSON_NAME]" at bounding box center [297, 110] width 244 height 23
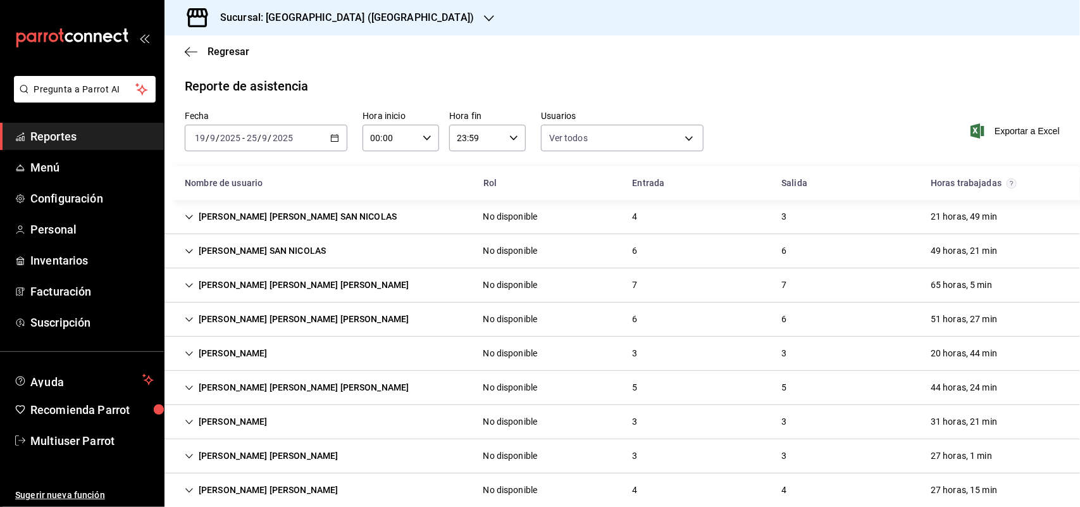
scroll to position [0, 0]
click at [206, 429] on div "[PERSON_NAME]" at bounding box center [226, 422] width 103 height 23
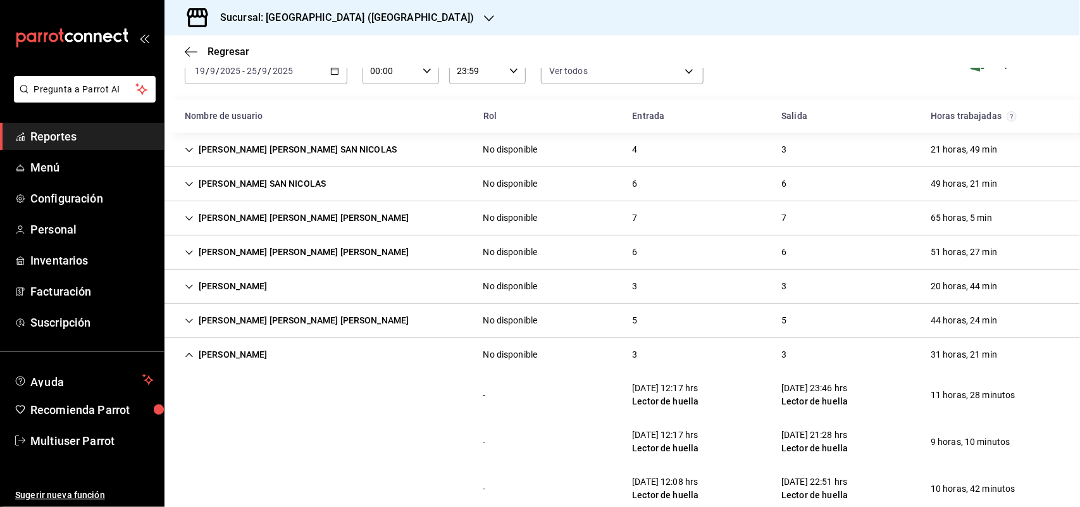
scroll to position [158, 0]
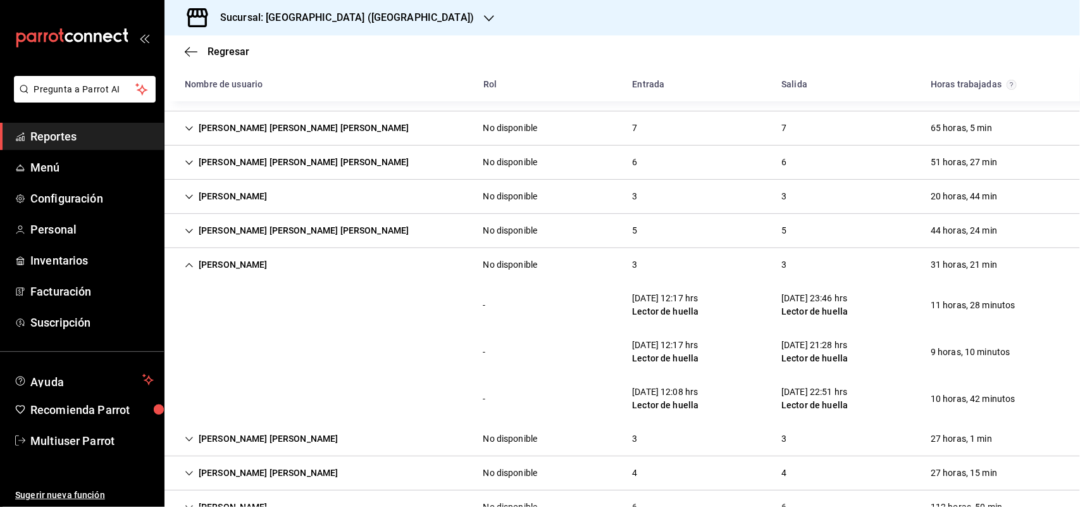
click at [307, 337] on div "- [DATE] 12:17 hrs Lector de huella [DATE] 21:28 hrs Lector de huella 9 horas, …" at bounding box center [621, 351] width 915 height 47
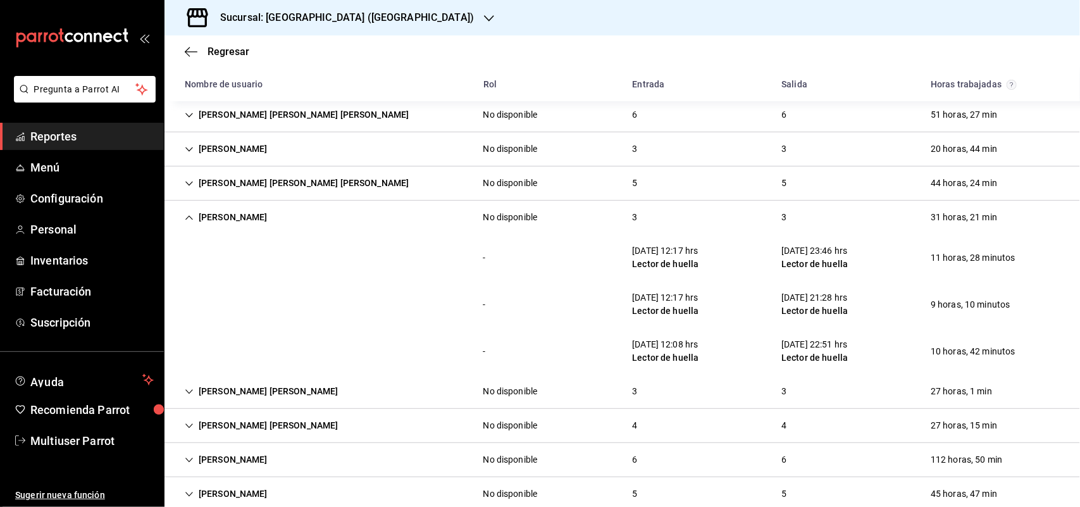
scroll to position [231, 0]
